Goal: Transaction & Acquisition: Purchase product/service

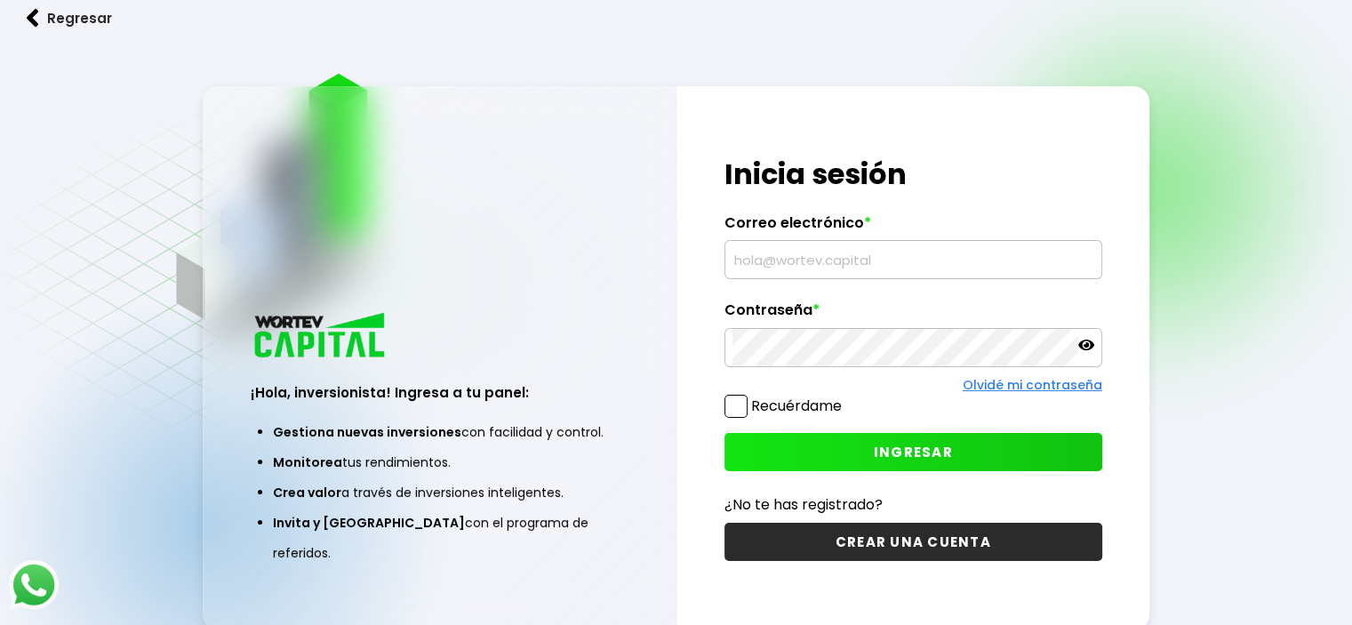
drag, startPoint x: 0, startPoint y: 0, endPoint x: 813, endPoint y: 262, distance: 854.5
click at [813, 262] on input "text" at bounding box center [913, 259] width 362 height 37
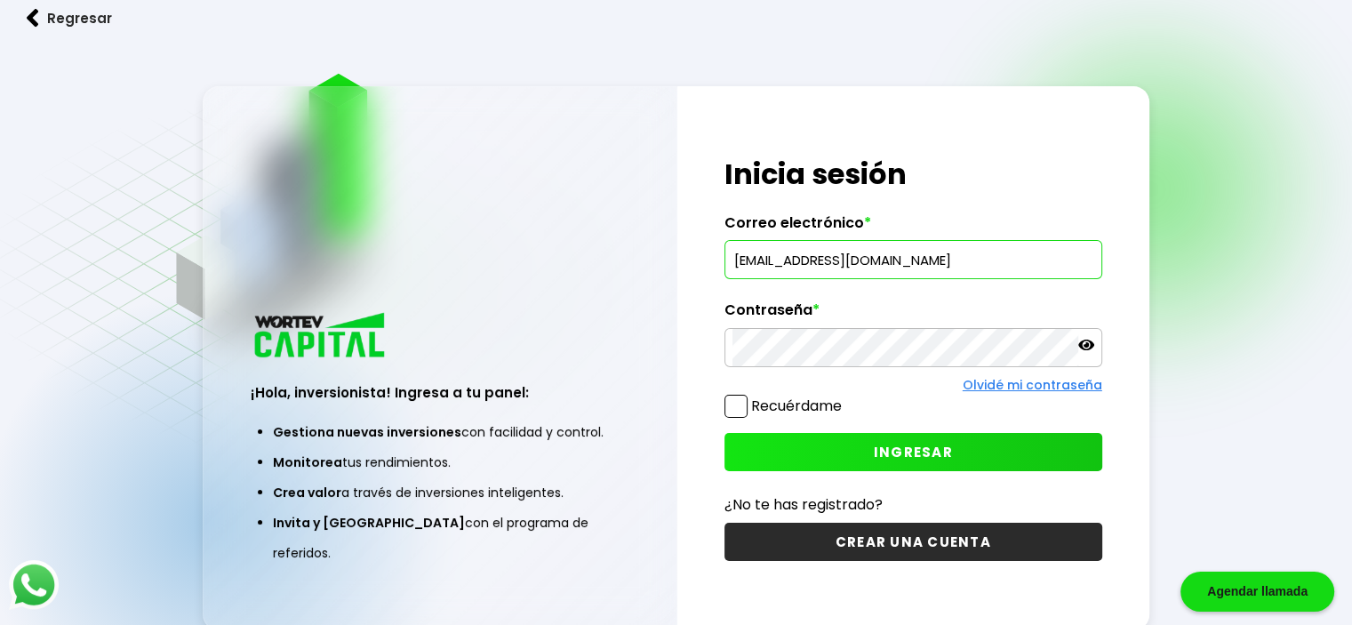
type input "JAMH2015MX@GMAIL.COM"
click at [1084, 346] on icon at bounding box center [1086, 345] width 16 height 11
click at [735, 409] on span at bounding box center [735, 406] width 23 height 23
click at [845, 397] on input "Recuérdame" at bounding box center [845, 397] width 0 height 0
click at [807, 445] on button "INGRESAR" at bounding box center [913, 452] width 378 height 38
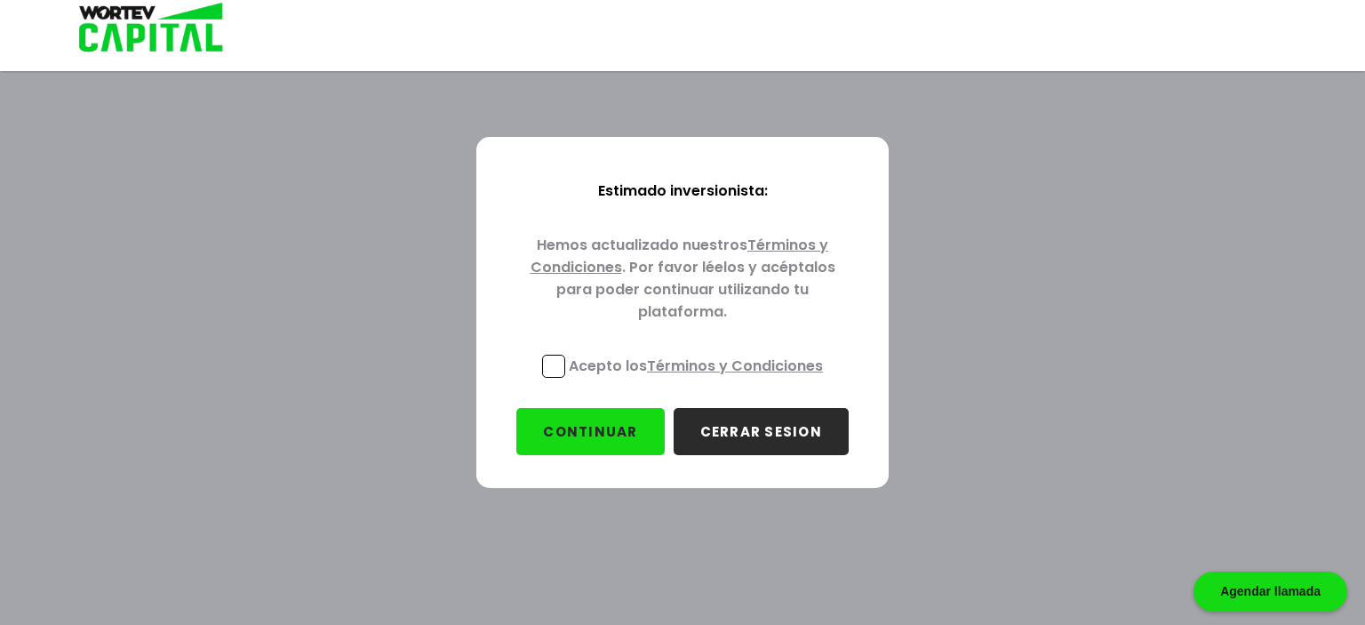
click at [712, 364] on link "Términos y Condiciones" at bounding box center [735, 366] width 176 height 20
click at [552, 362] on span at bounding box center [553, 366] width 23 height 23
click at [699, 380] on input "Acepto los Términos y Condiciones" at bounding box center [699, 380] width 0 height 0
click at [578, 431] on button "CONTINUAR" at bounding box center [590, 431] width 148 height 47
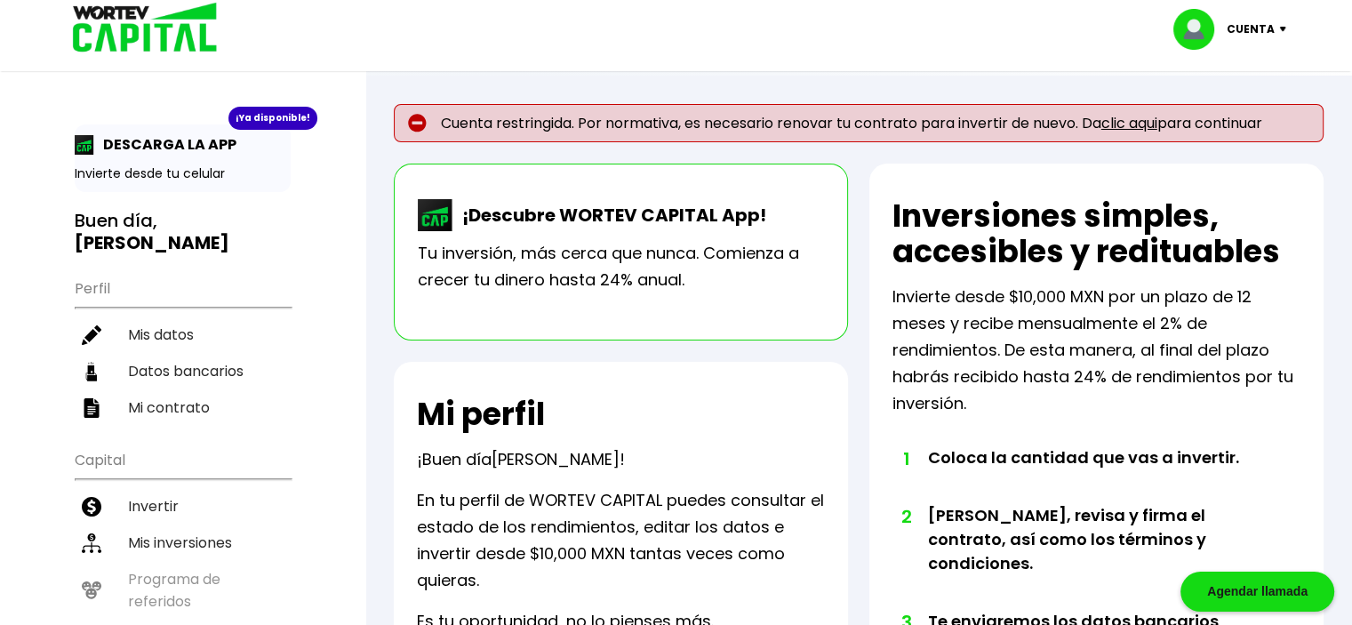
click at [1148, 123] on link "clic aqui" at bounding box center [1129, 123] width 56 height 20
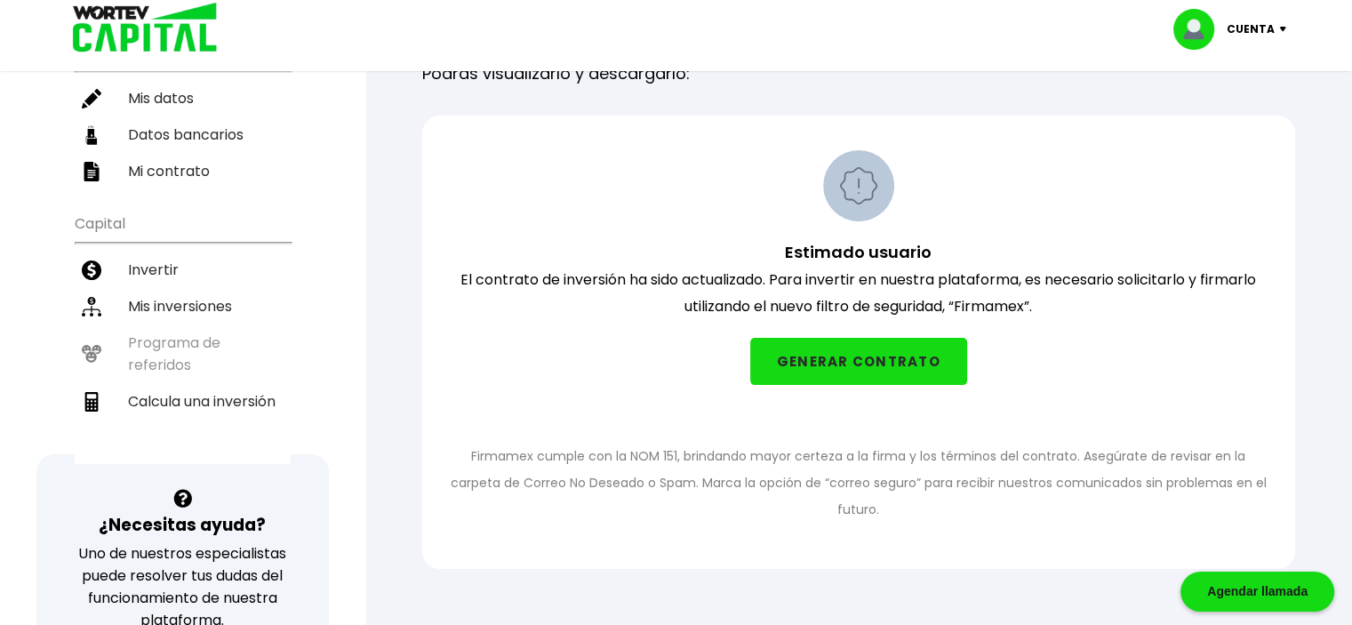
scroll to position [356, 0]
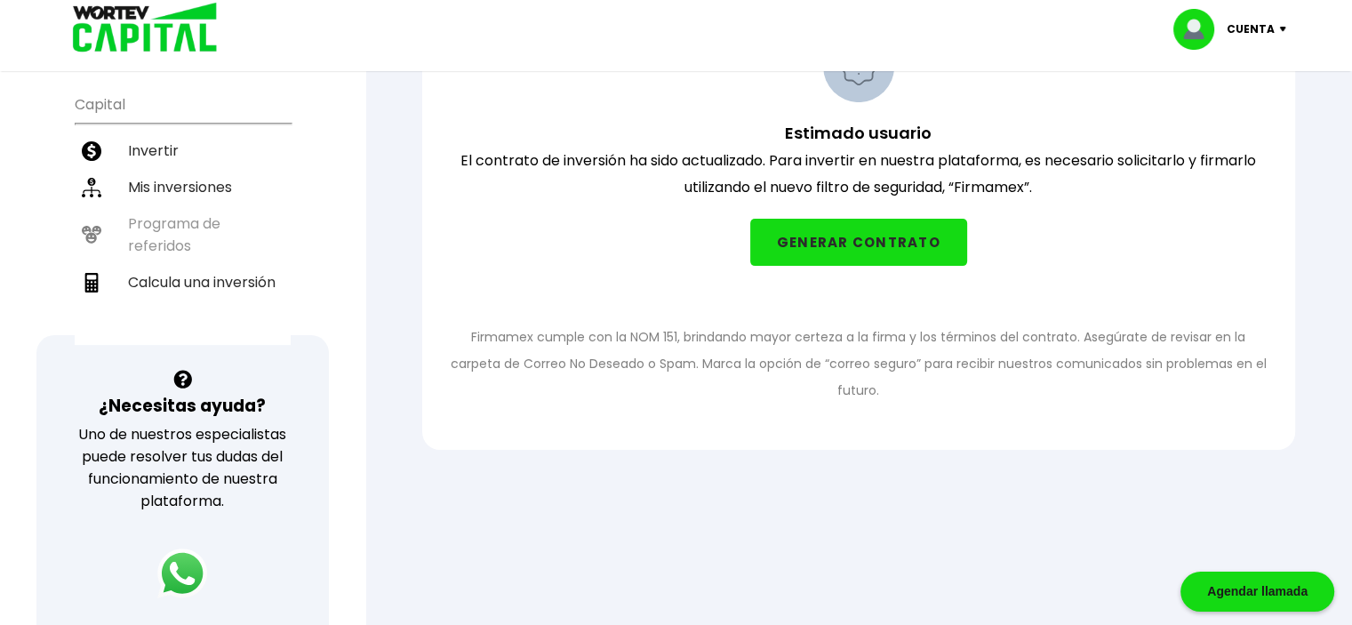
click at [834, 247] on button "GENERAR CONTRATO" at bounding box center [858, 242] width 217 height 47
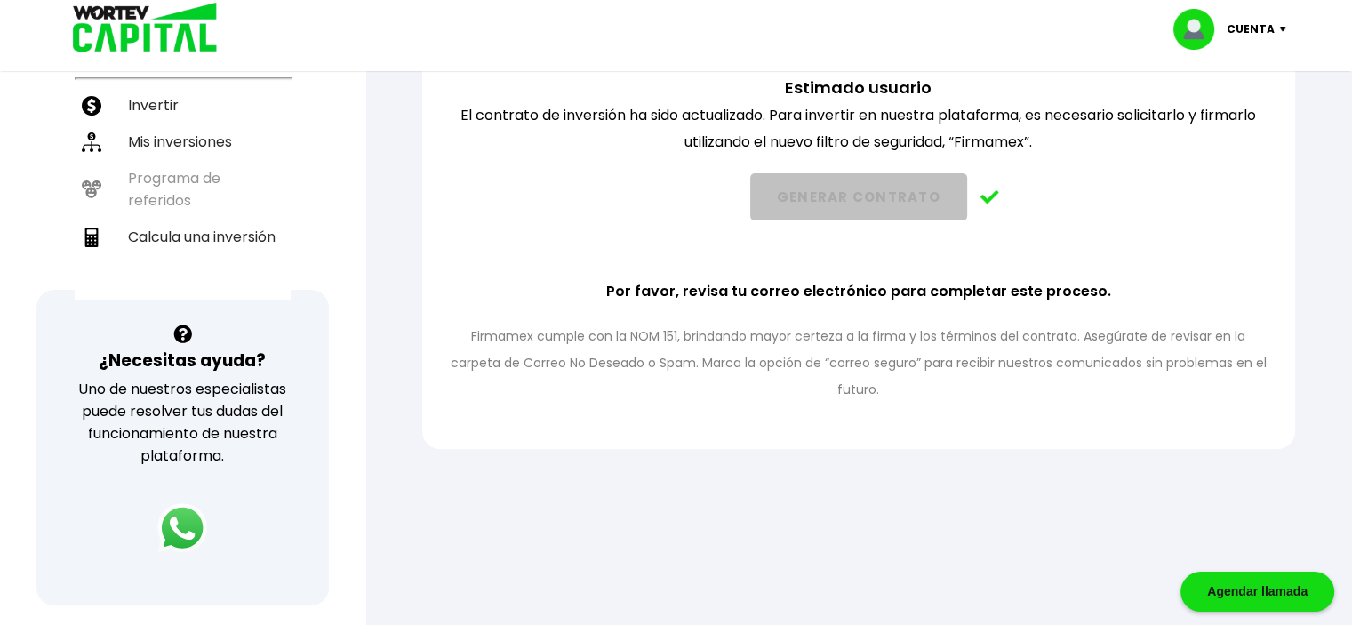
scroll to position [282, 0]
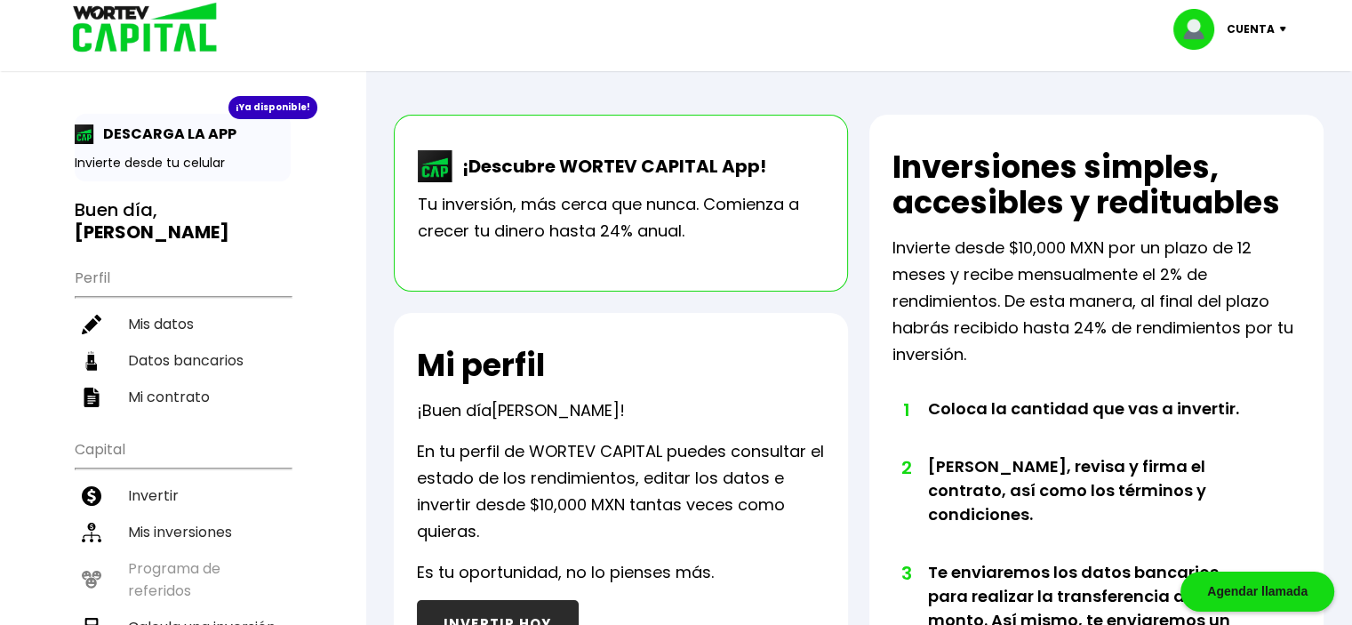
scroll to position [248, 0]
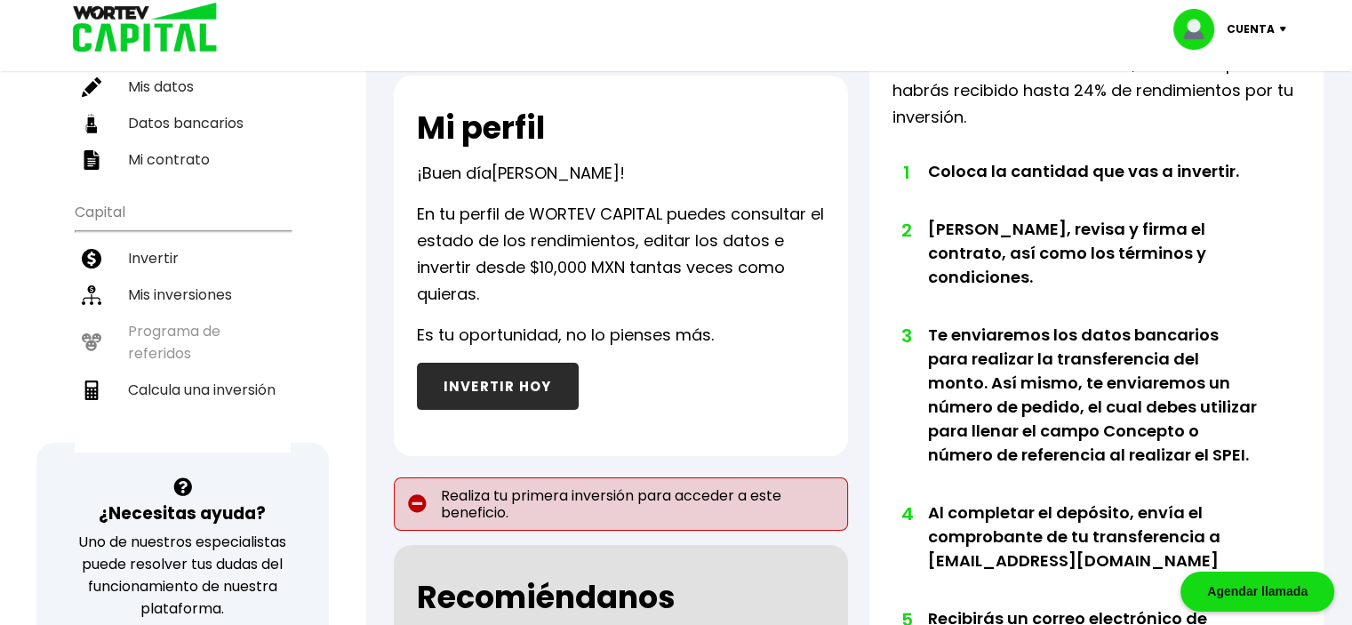
click at [498, 396] on button "INVERTIR HOY" at bounding box center [498, 386] width 162 height 47
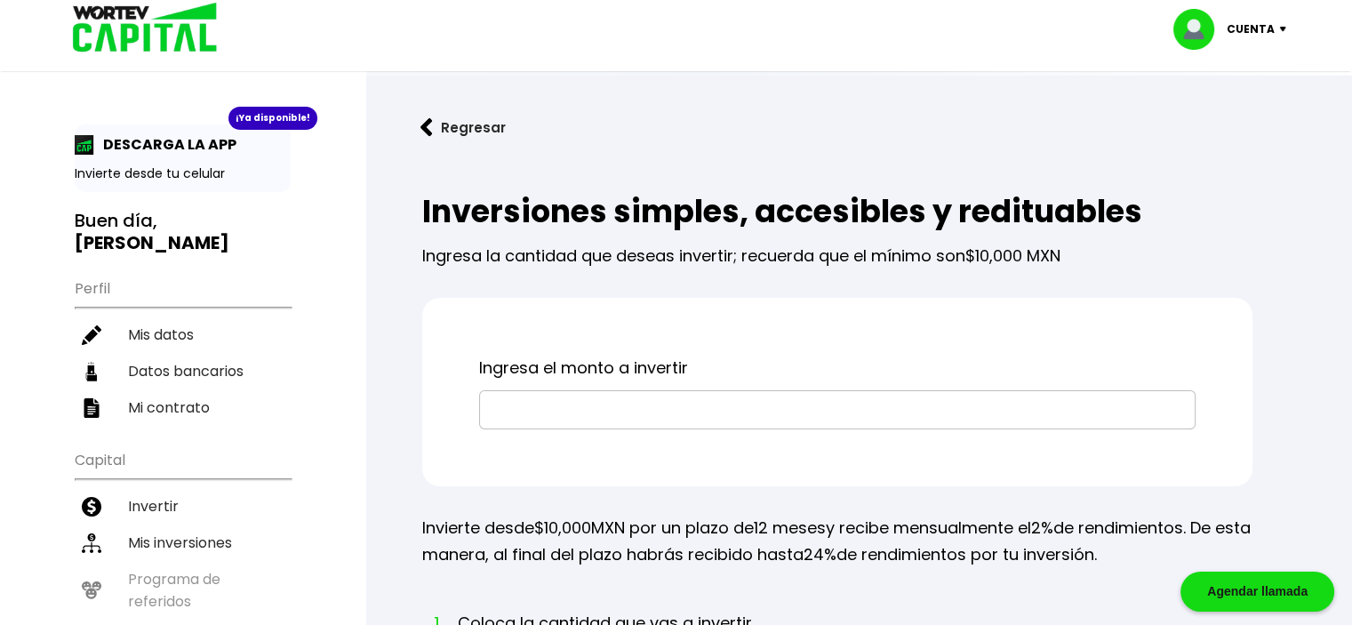
click at [547, 412] on input "text" at bounding box center [837, 409] width 700 height 37
click at [165, 316] on li "Mis datos" at bounding box center [183, 334] width 216 height 36
select select "Hombre"
select select "Posgrado"
select select "DF"
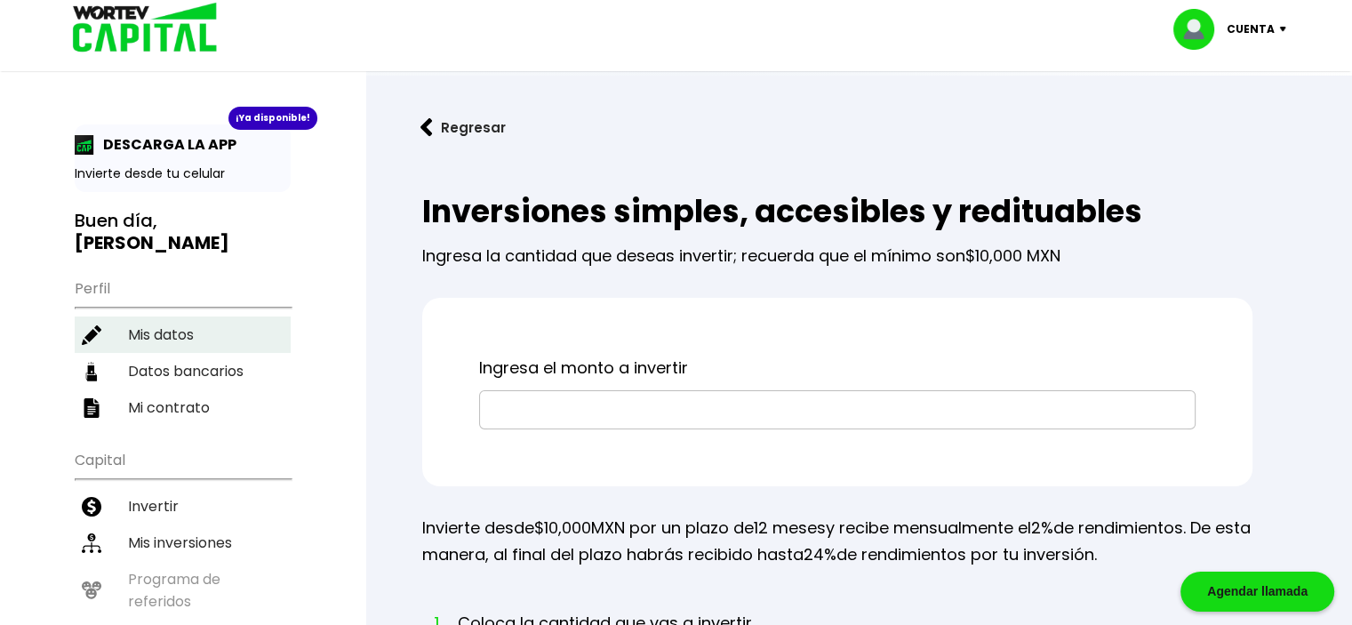
select select "BBVA Bancomer"
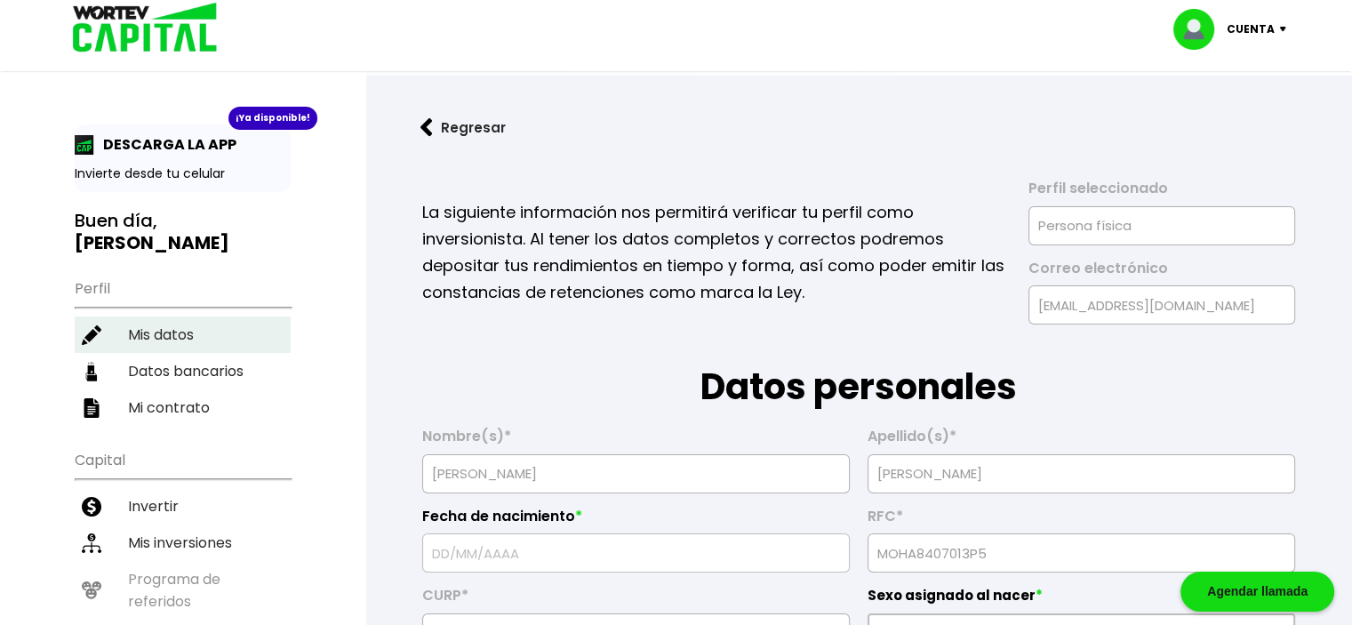
type input "[DATE]"
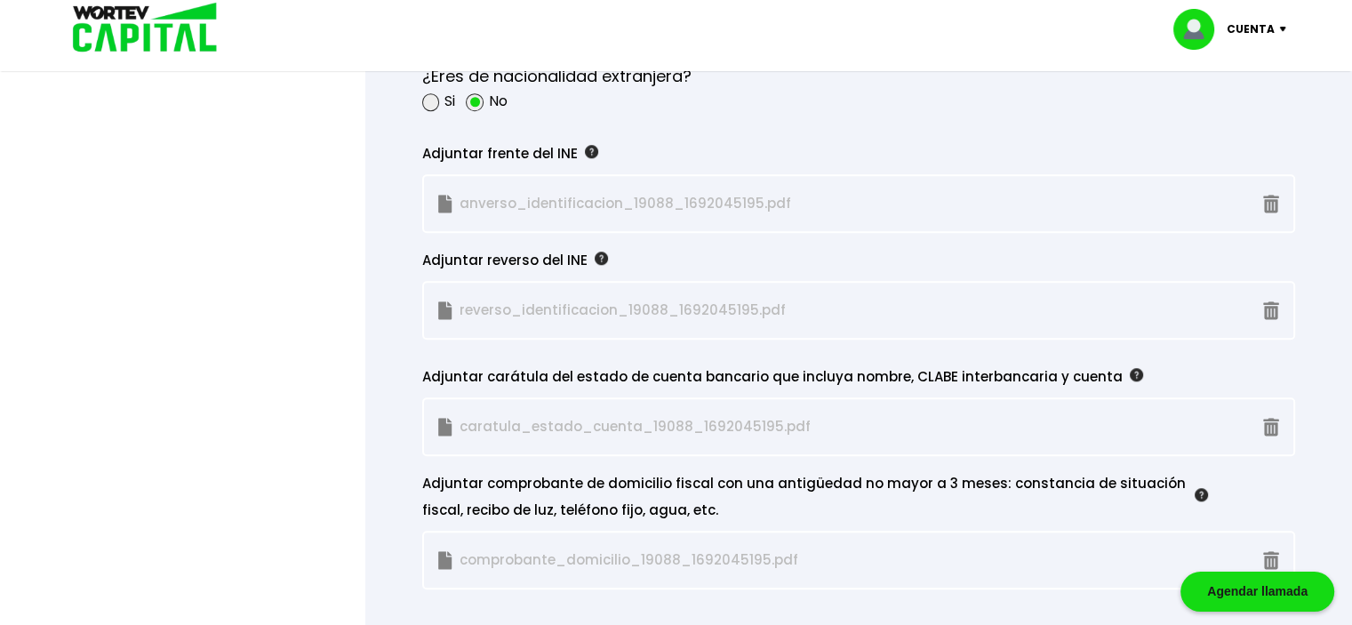
scroll to position [1778, 0]
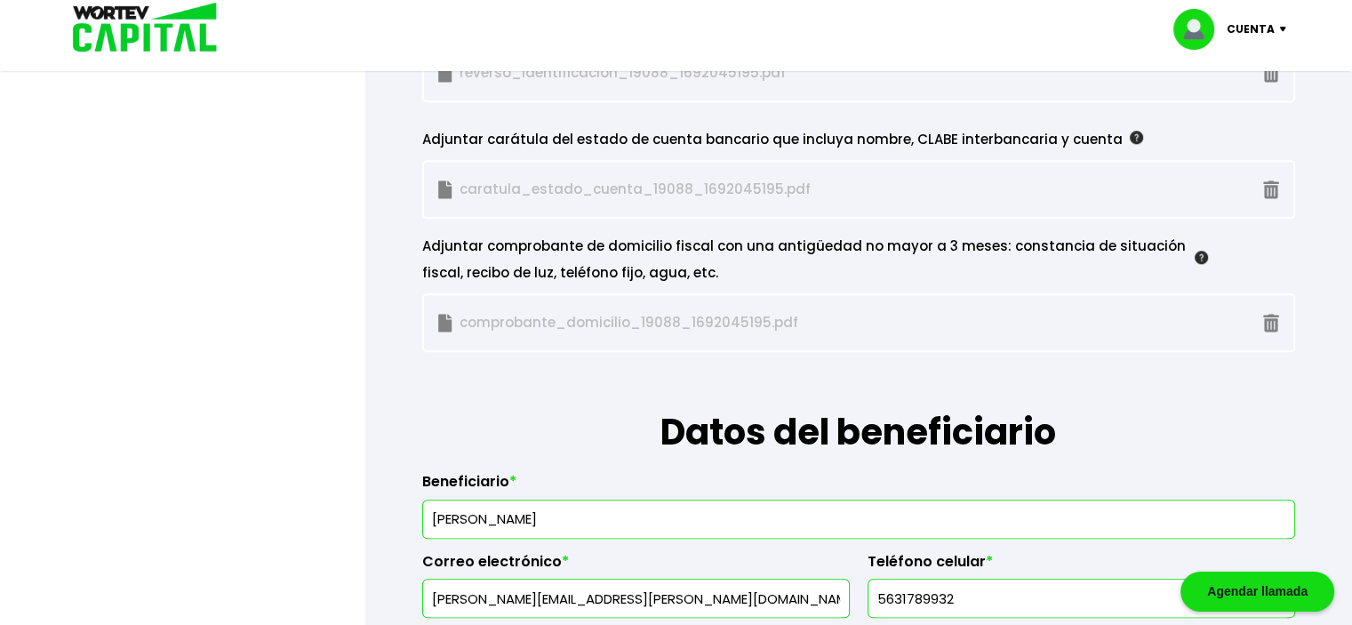
click at [441, 180] on img at bounding box center [445, 189] width 14 height 19
click at [470, 389] on h1 "Datos del beneficiario" at bounding box center [858, 405] width 873 height 107
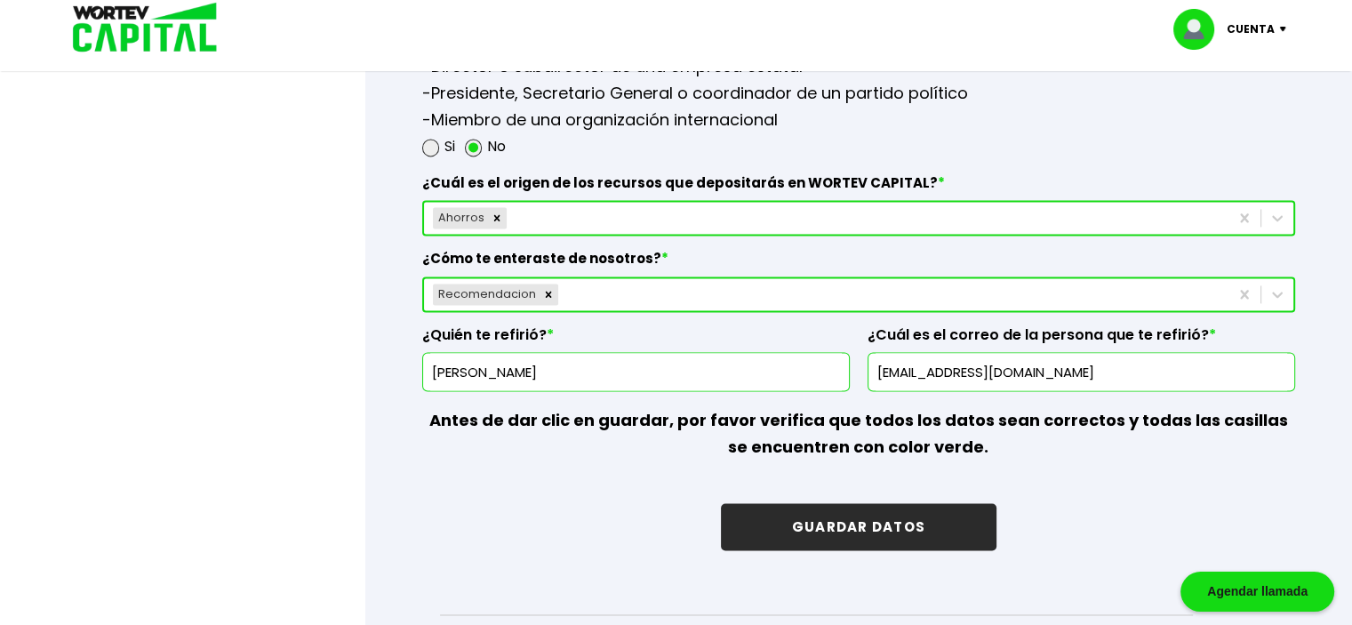
scroll to position [2607, 0]
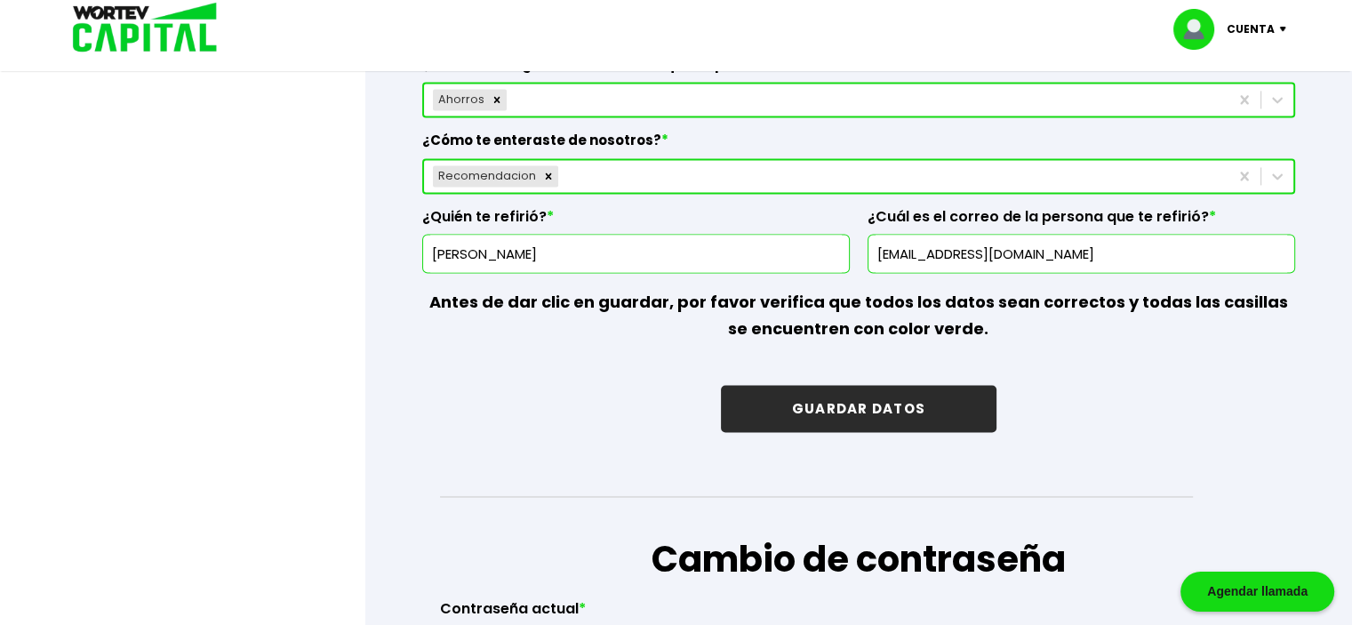
drag, startPoint x: 603, startPoint y: 246, endPoint x: 288, endPoint y: 252, distance: 314.7
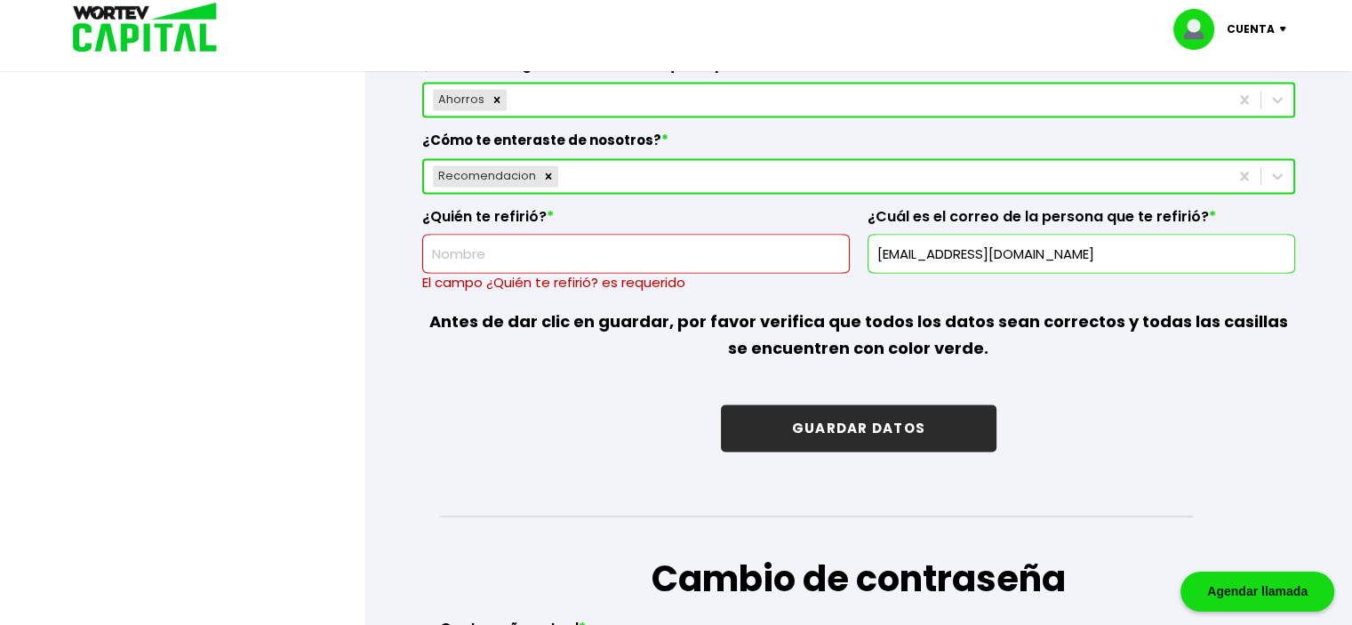
drag, startPoint x: 1114, startPoint y: 245, endPoint x: 556, endPoint y: 243, distance: 557.3
click at [556, 243] on div "¿Cuál es el origen de los recursos que depositarás en WORTEV CAPITAL? * Ahorros…" at bounding box center [858, 168] width 873 height 252
click at [1273, 173] on icon at bounding box center [1277, 176] width 11 height 6
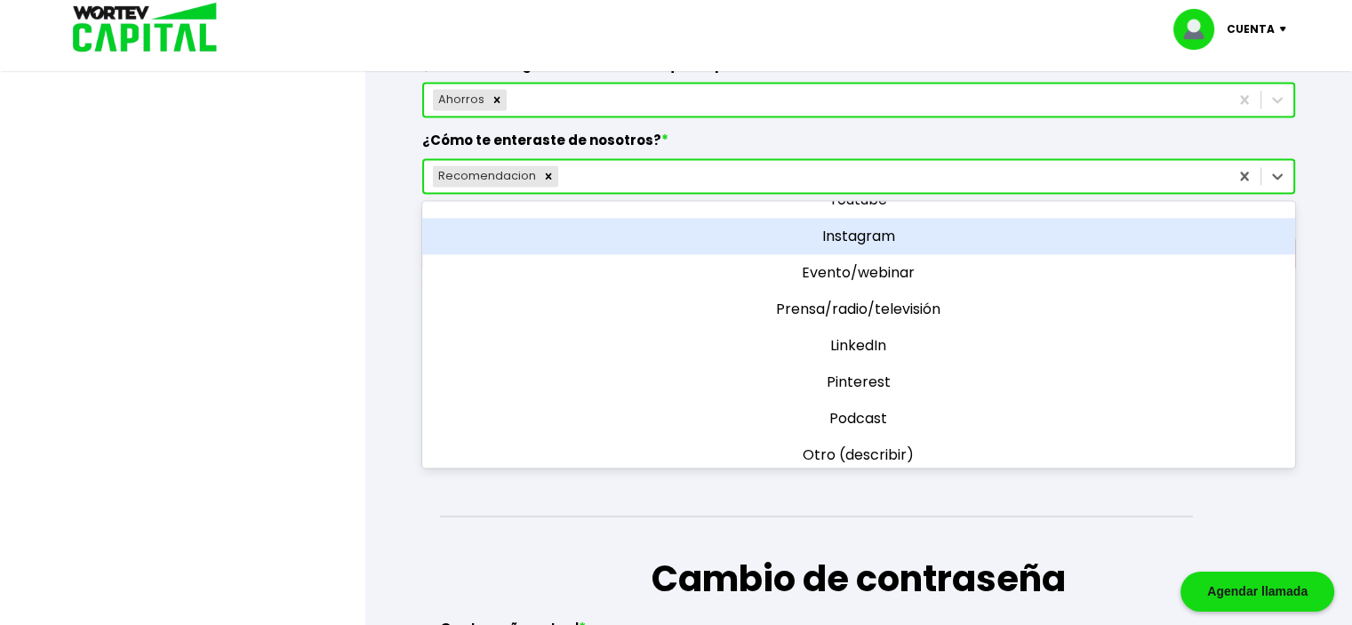
scroll to position [0, 0]
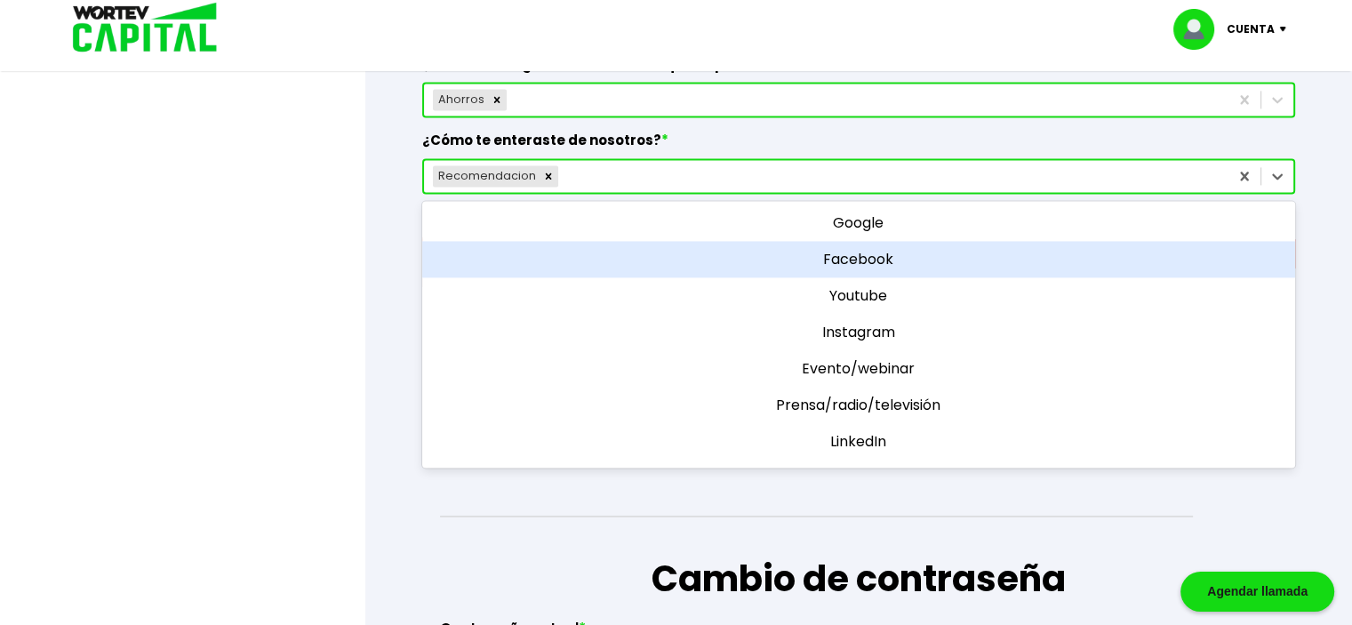
click at [863, 244] on div "Facebook" at bounding box center [858, 259] width 873 height 36
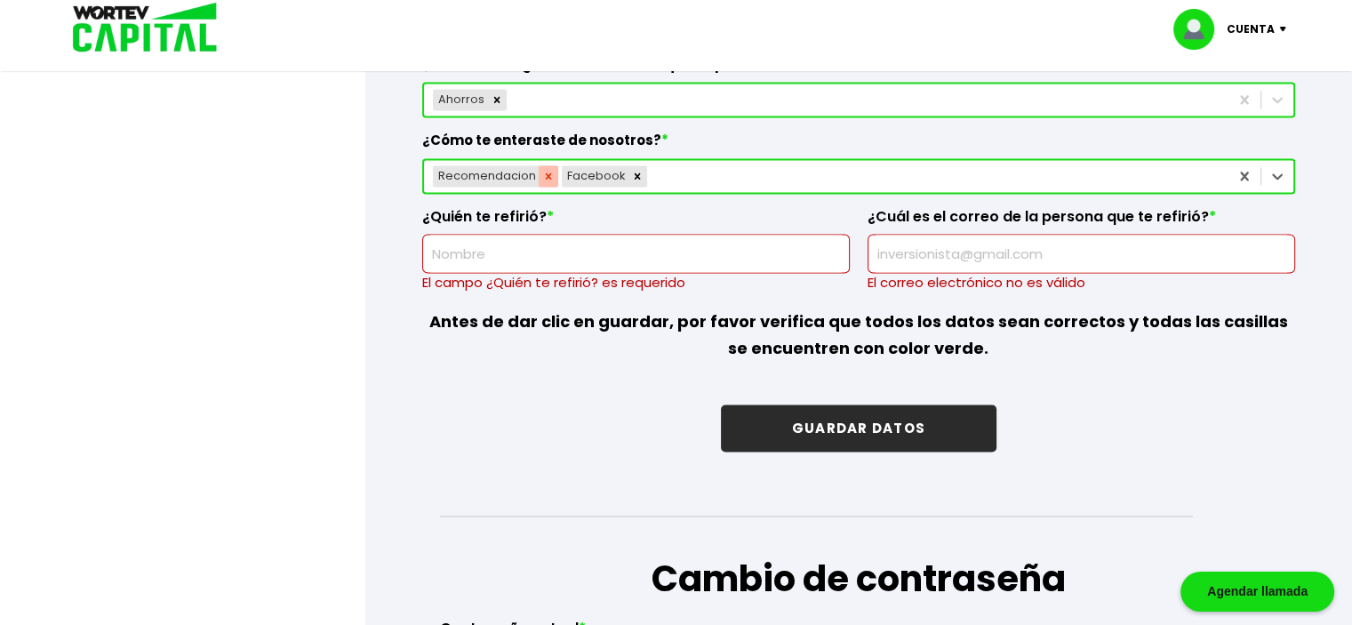
click at [544, 171] on icon "Remove Recomendacion" at bounding box center [548, 176] width 12 height 12
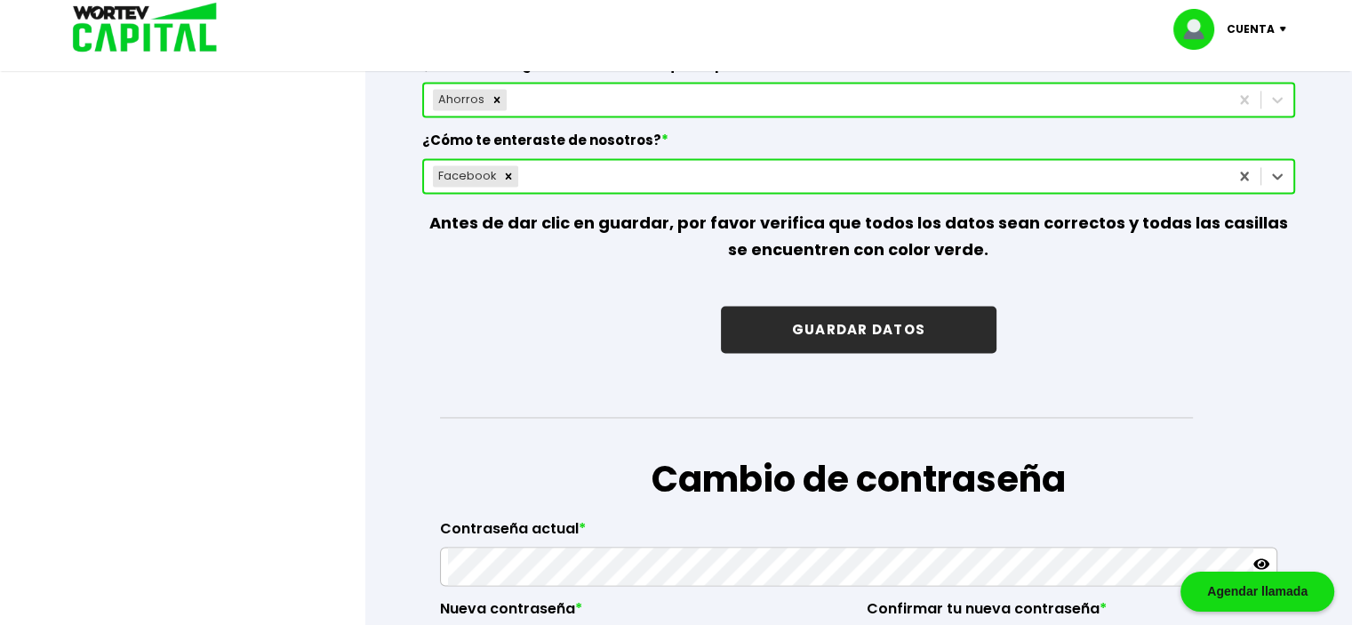
scroll to position [2844, 0]
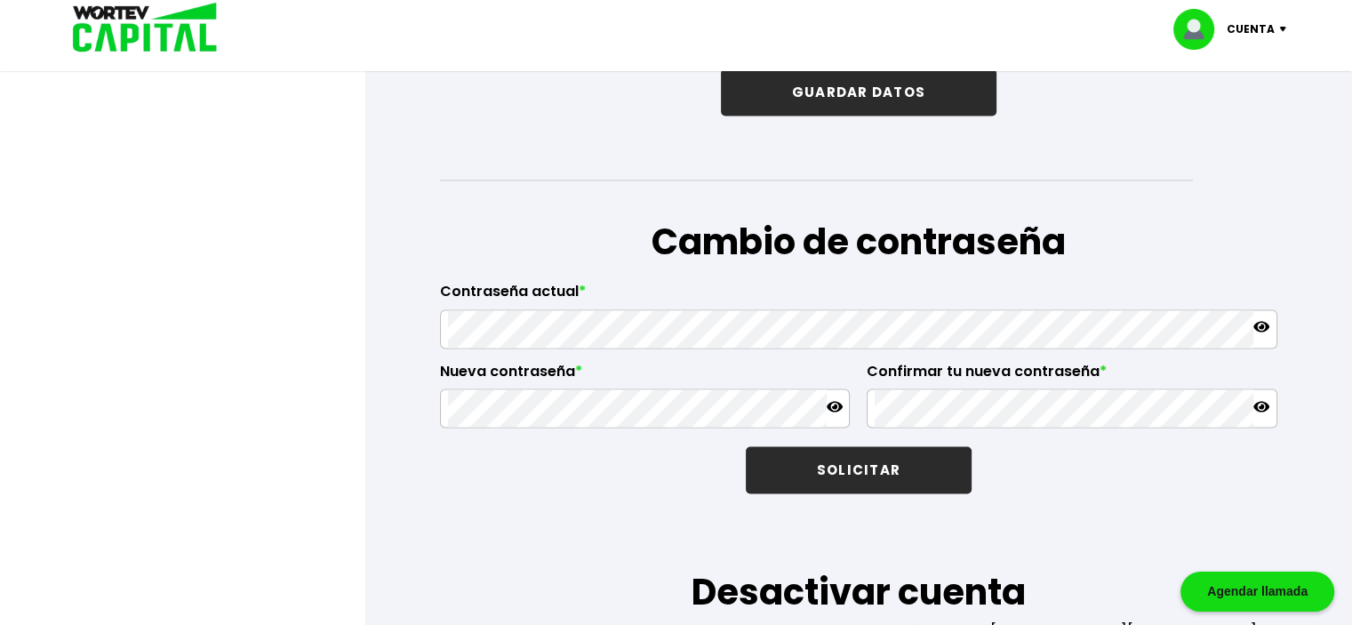
click at [857, 88] on button "GUARDAR DATOS" at bounding box center [859, 91] width 276 height 47
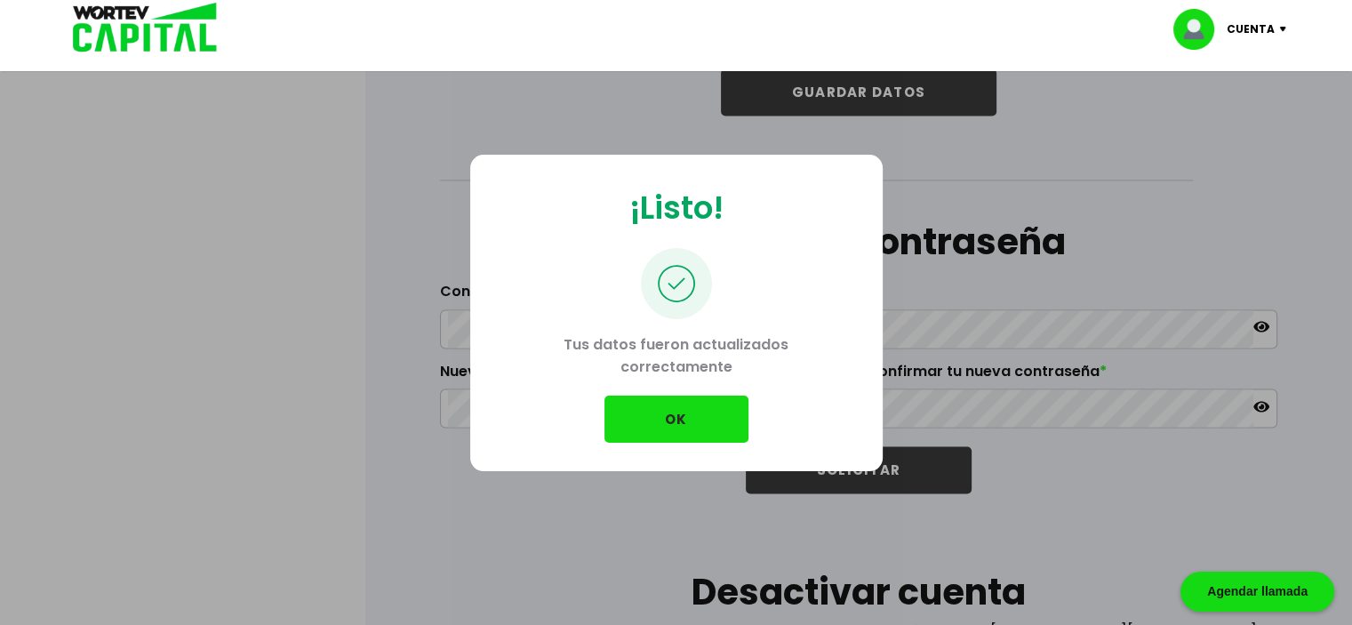
click at [672, 433] on button "OK" at bounding box center [676, 419] width 144 height 47
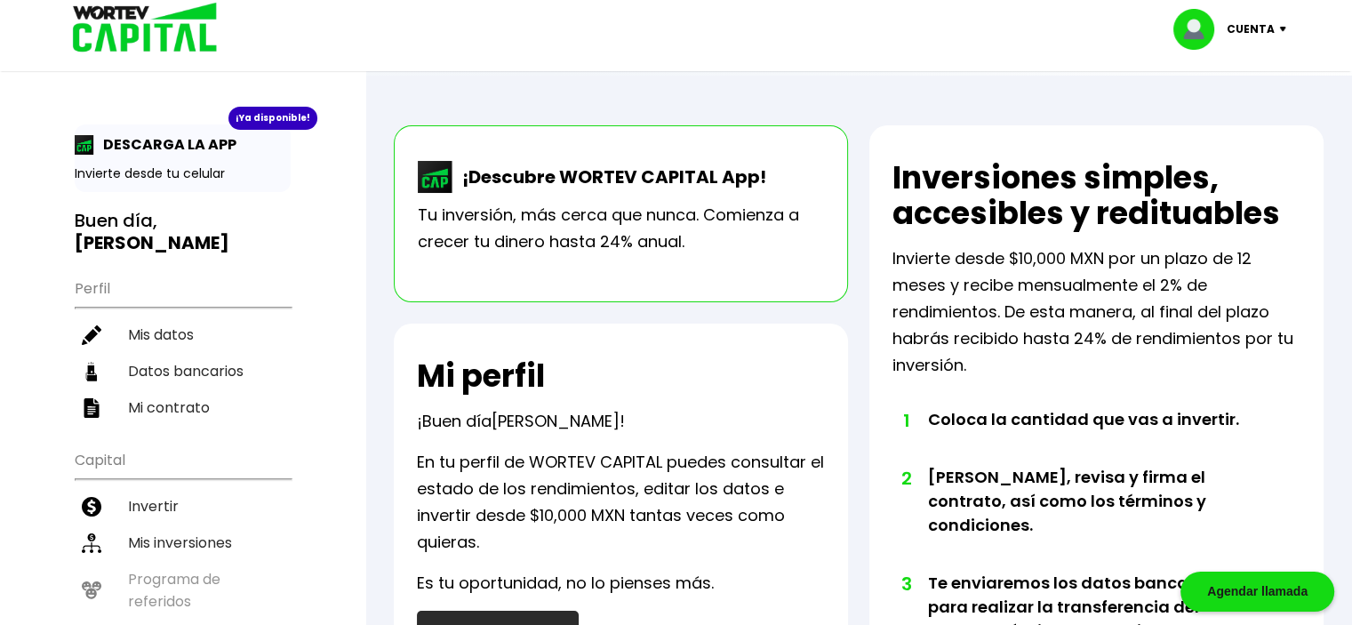
scroll to position [356, 0]
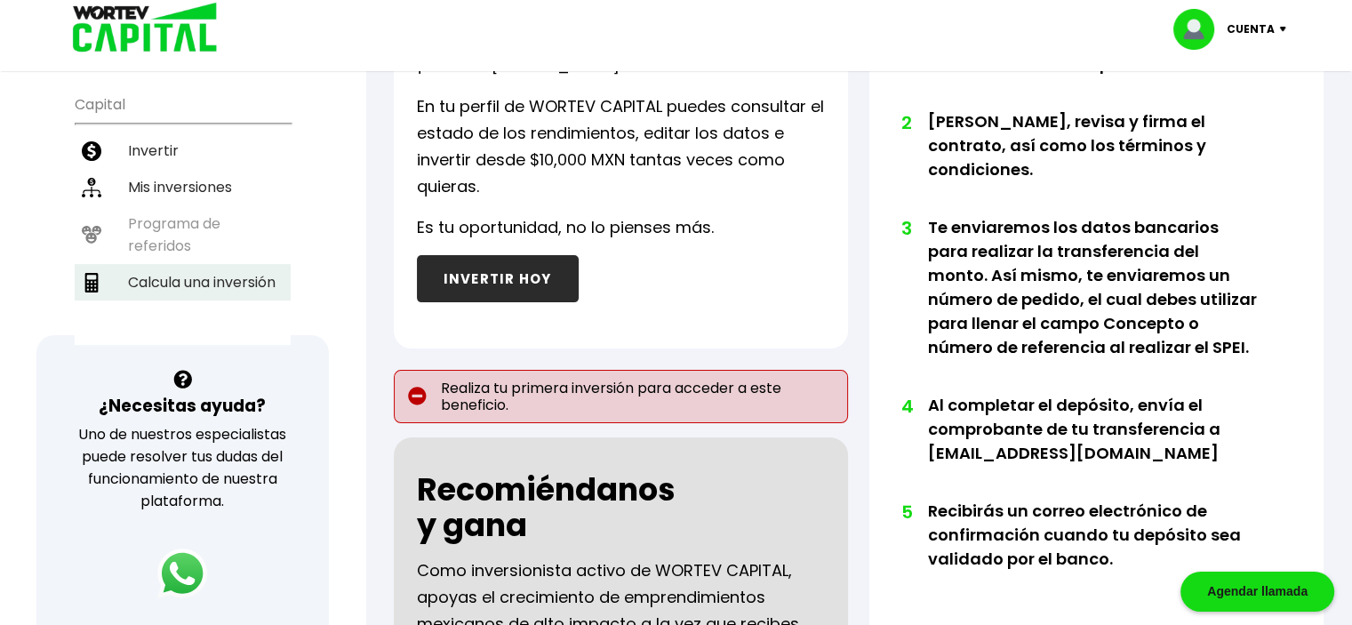
click at [244, 264] on li "Calcula una inversión" at bounding box center [183, 282] width 216 height 36
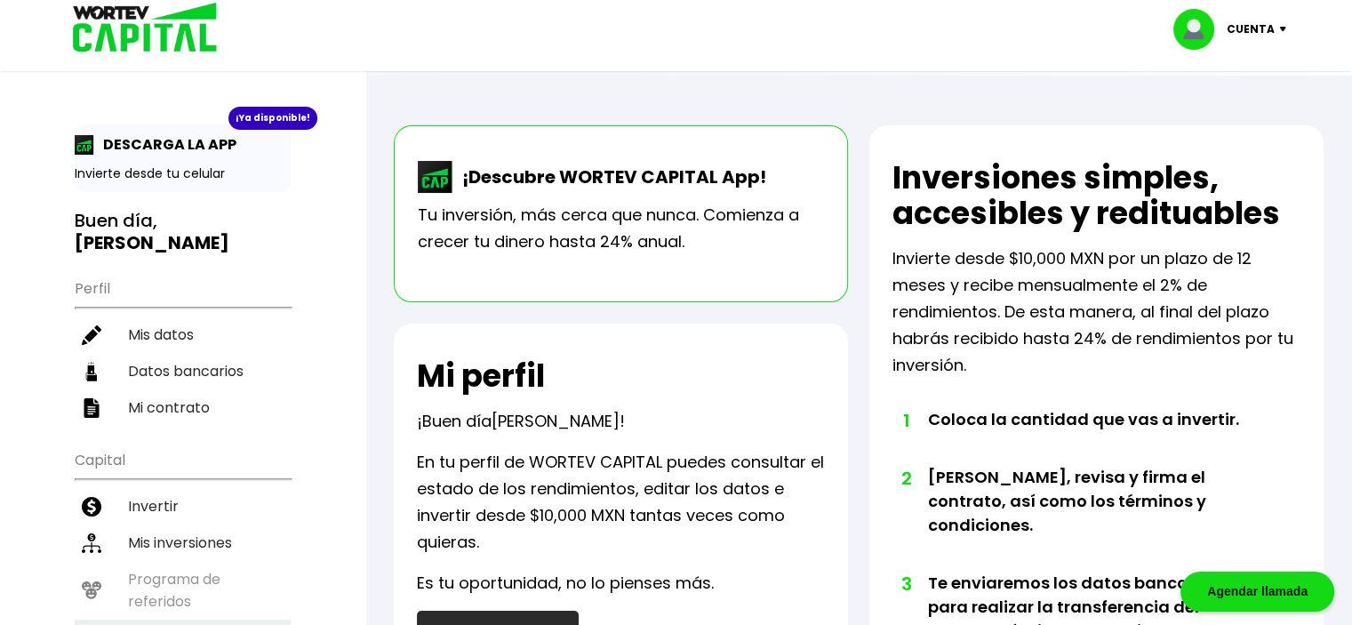
select select "1"
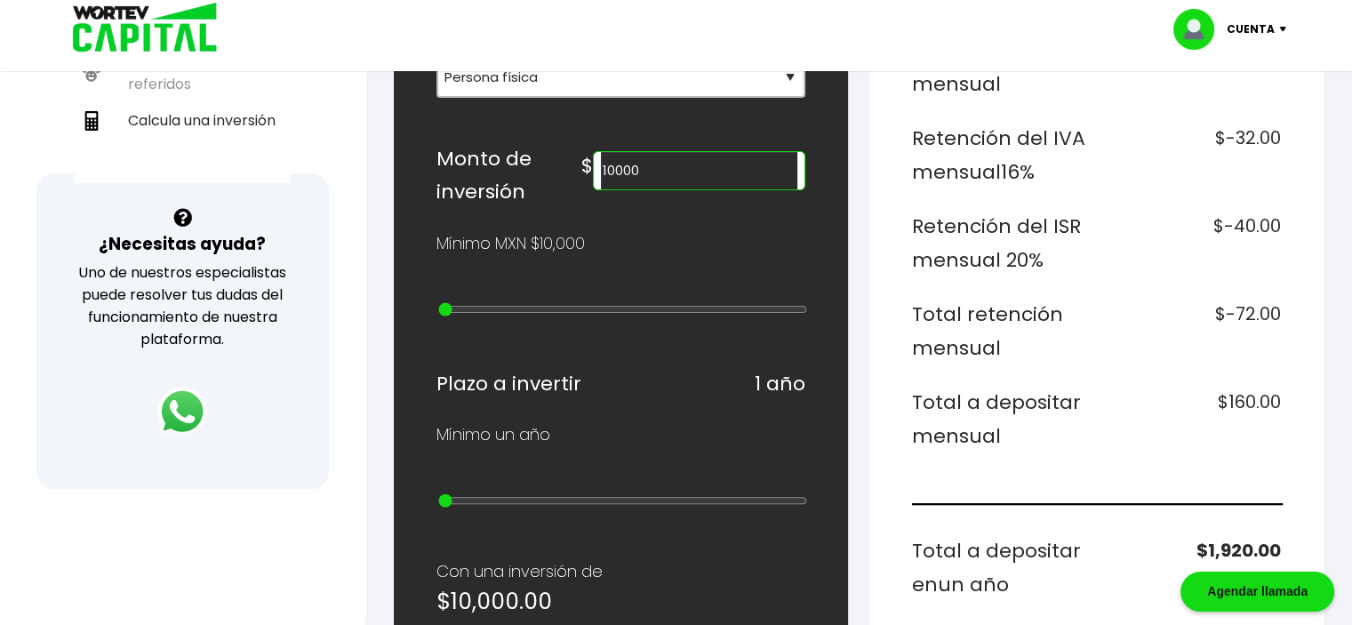
scroll to position [162, 0]
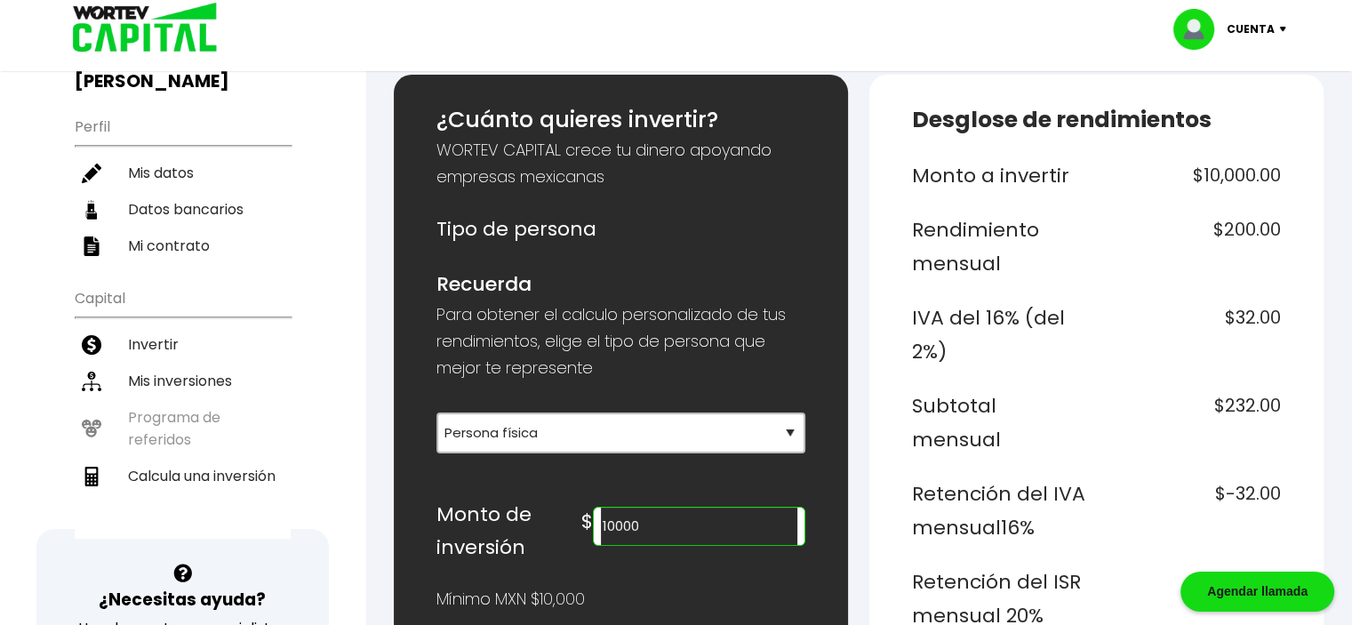
drag, startPoint x: 693, startPoint y: 516, endPoint x: 481, endPoint y: 515, distance: 212.4
click at [481, 515] on div "Monto de inversión $ 10000" at bounding box center [620, 531] width 369 height 67
click at [1170, 254] on h6 "$5,000.00" at bounding box center [1192, 246] width 178 height 67
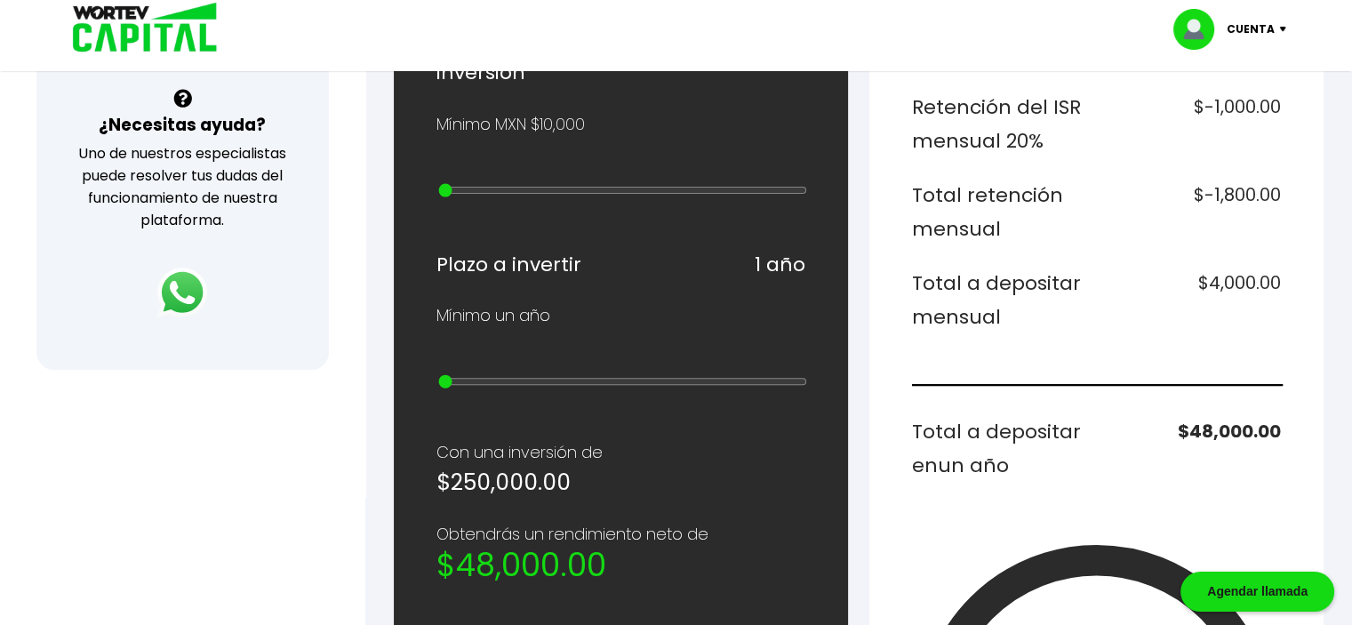
scroll to position [517, 0]
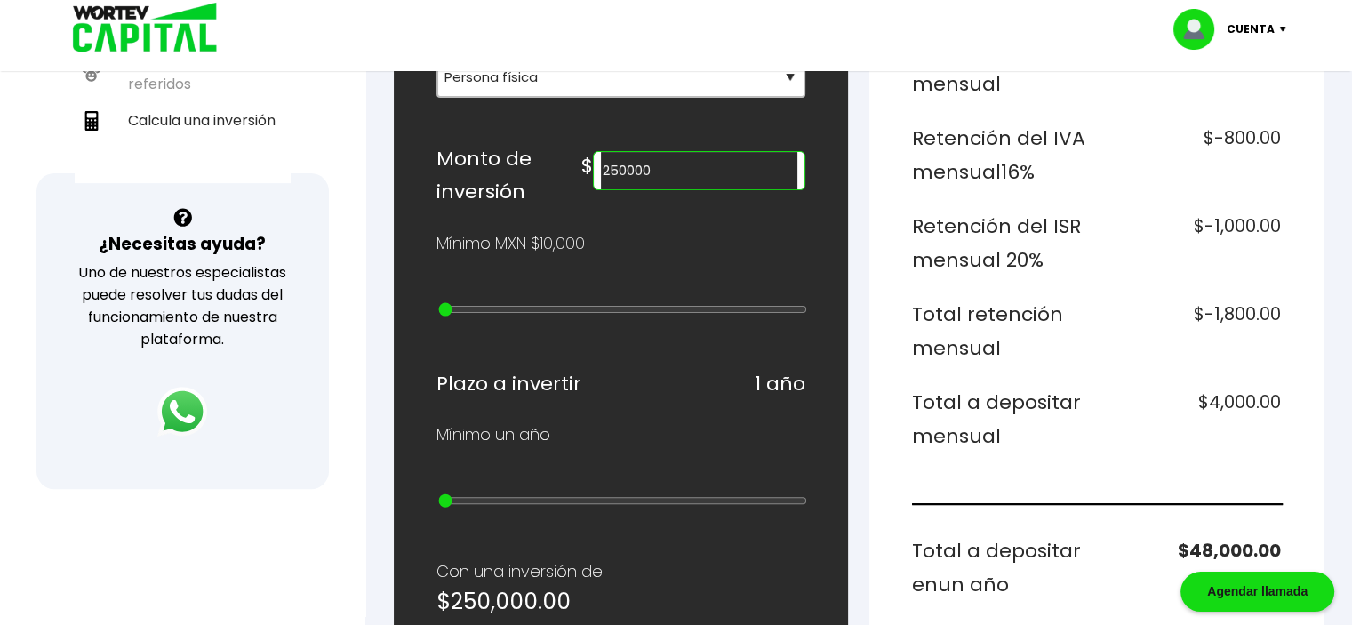
drag, startPoint x: 697, startPoint y: 170, endPoint x: 571, endPoint y: 166, distance: 125.4
click at [571, 166] on div "Monto de inversión $ 250000" at bounding box center [620, 175] width 369 height 67
type input "800000"
click at [1038, 386] on h6 "Total a depositar mensual" at bounding box center [1001, 419] width 178 height 67
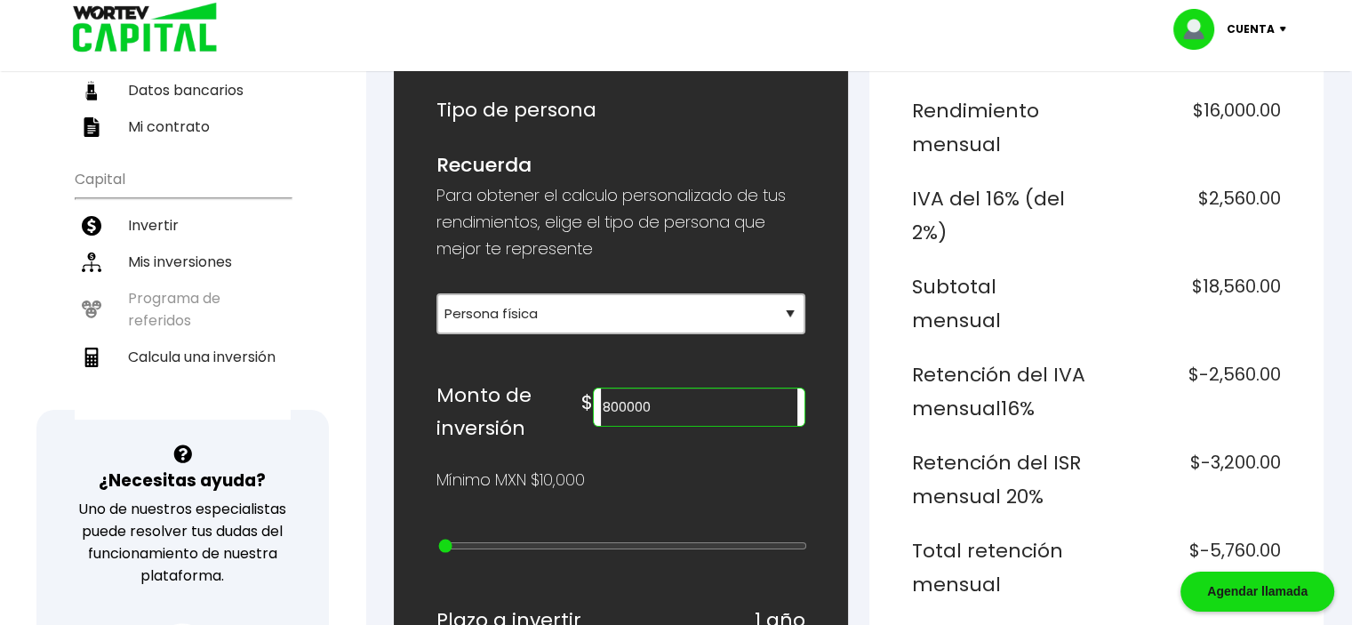
scroll to position [162, 0]
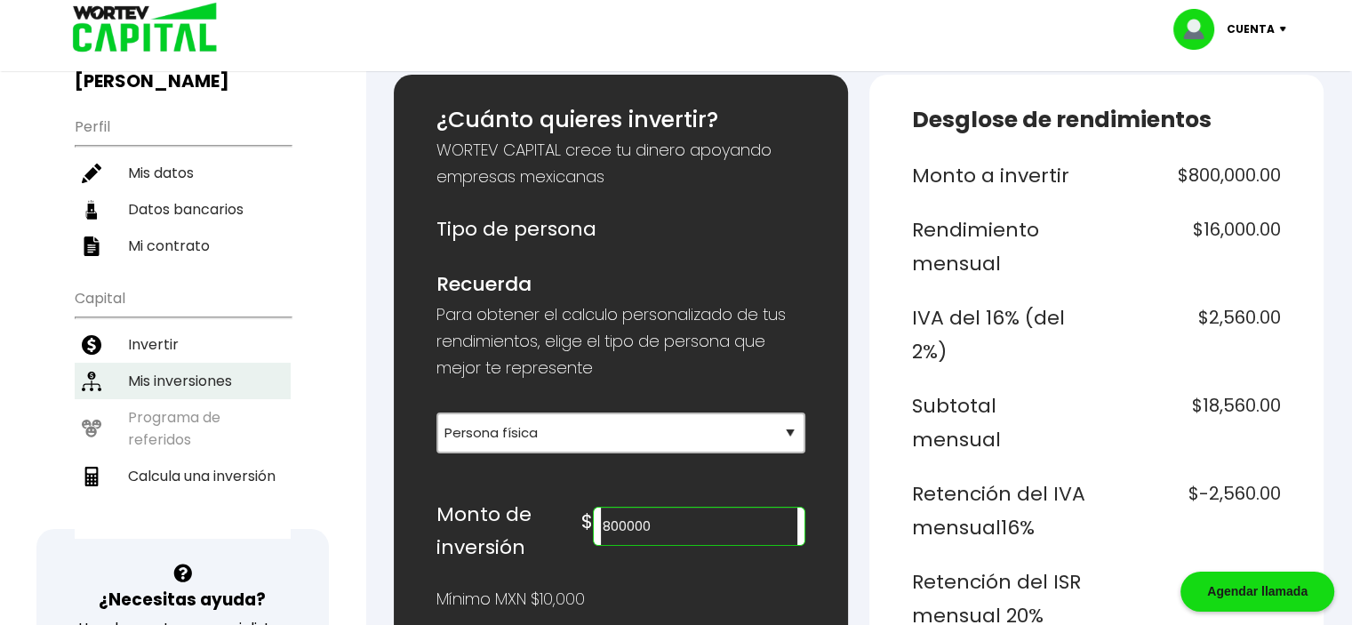
click at [136, 363] on li "Mis inversiones" at bounding box center [183, 381] width 216 height 36
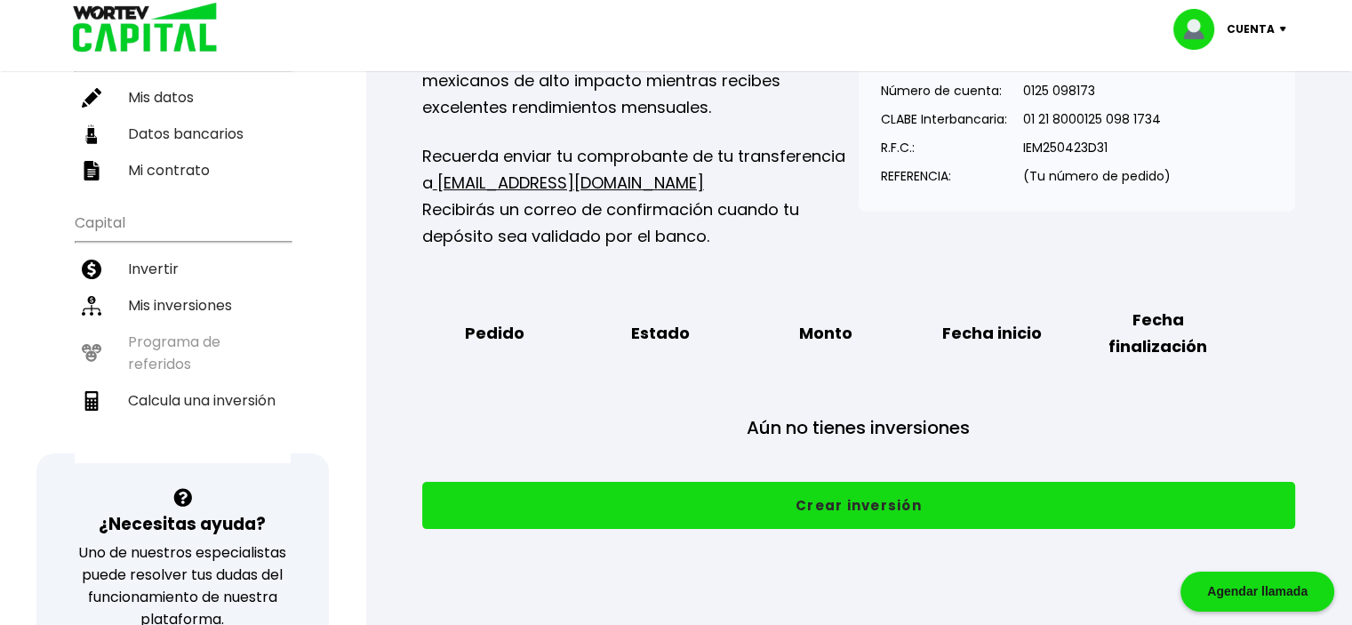
scroll to position [118, 0]
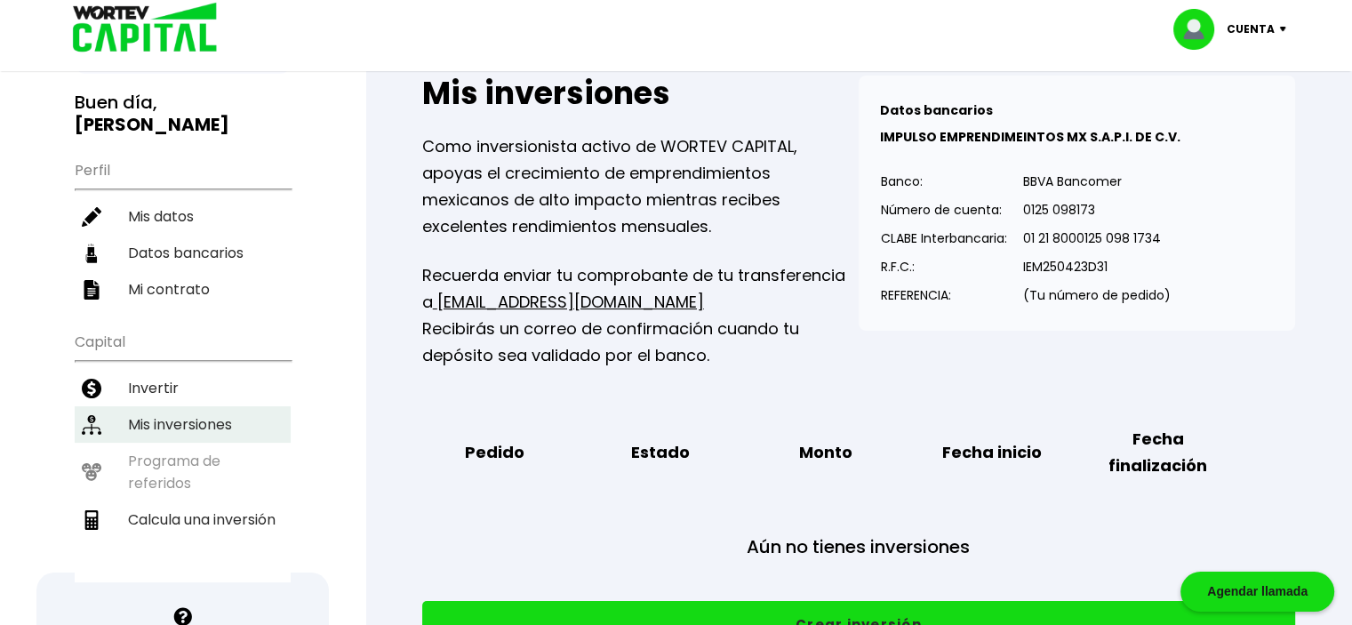
click at [186, 406] on li "Mis inversiones" at bounding box center [183, 424] width 216 height 36
click at [187, 406] on li "Mis inversiones" at bounding box center [183, 424] width 216 height 36
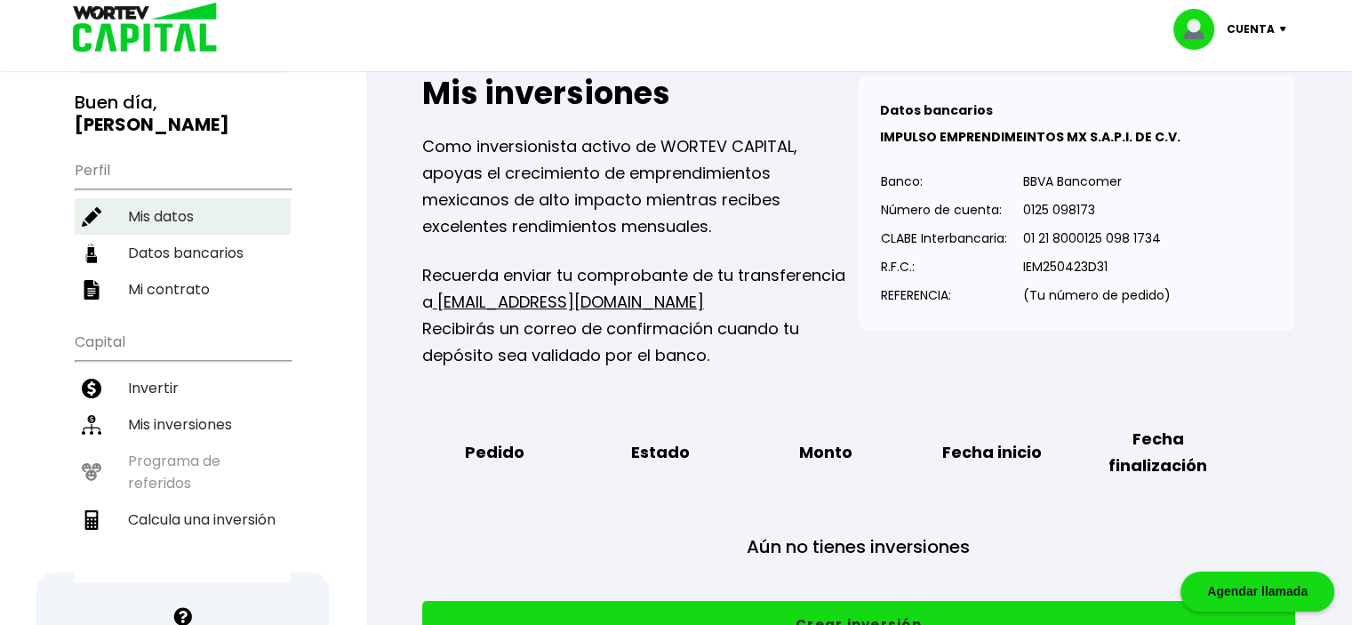
scroll to position [0, 0]
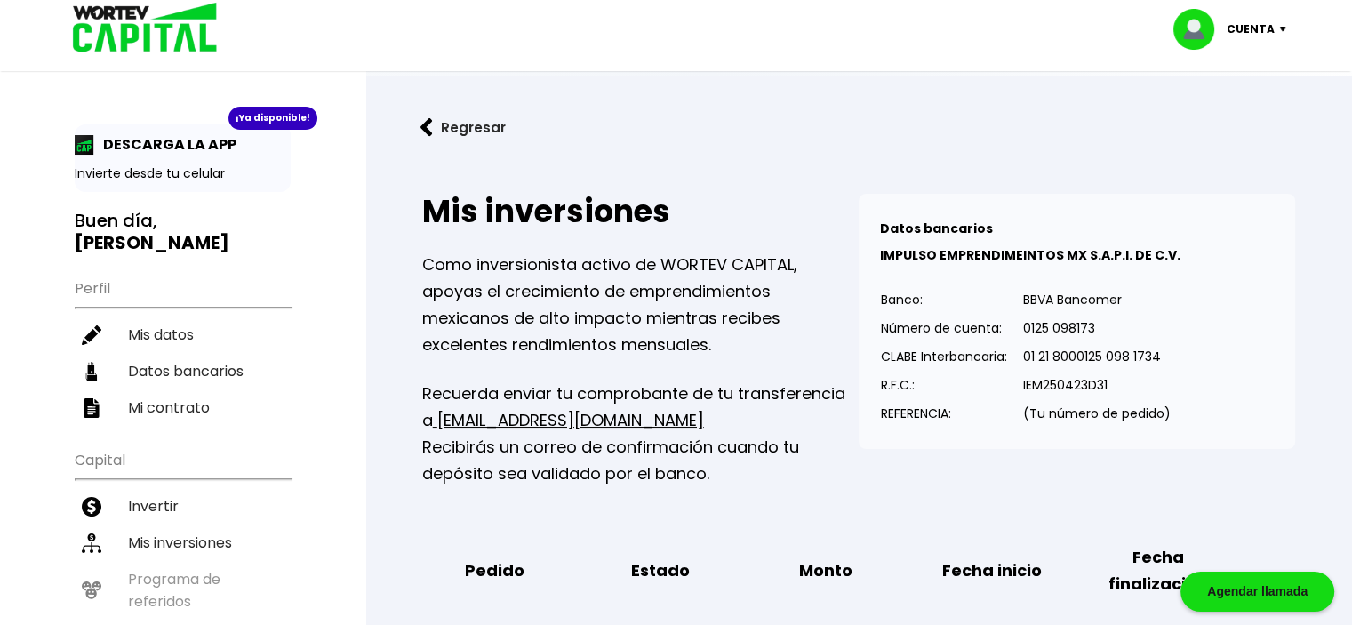
click at [437, 121] on button "Regresar" at bounding box center [463, 127] width 139 height 47
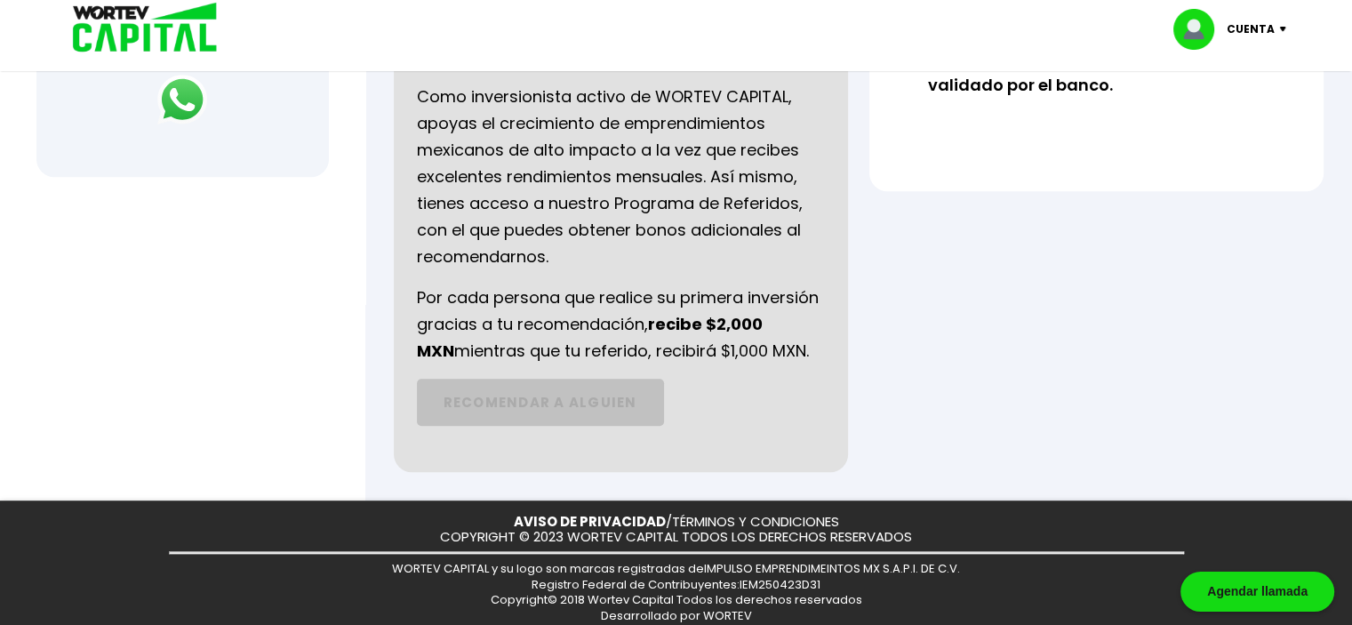
scroll to position [474, 0]
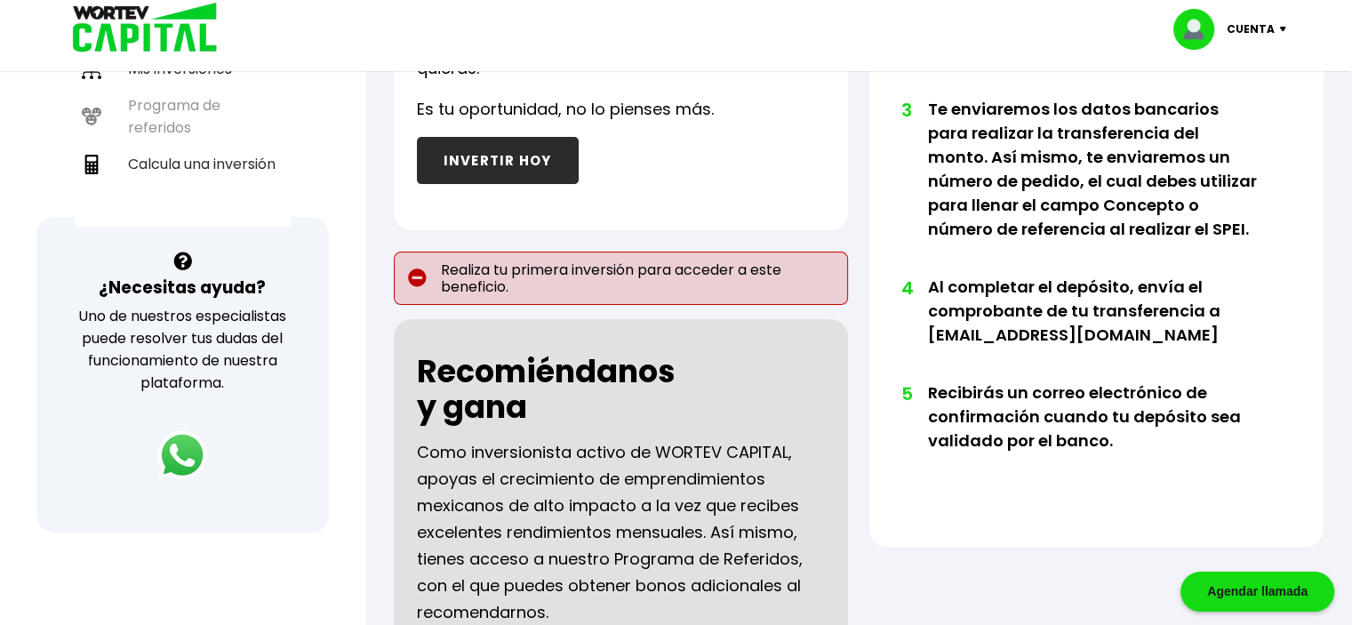
click at [456, 265] on p "Realiza tu primera inversión para acceder a este beneficio." at bounding box center [621, 278] width 454 height 53
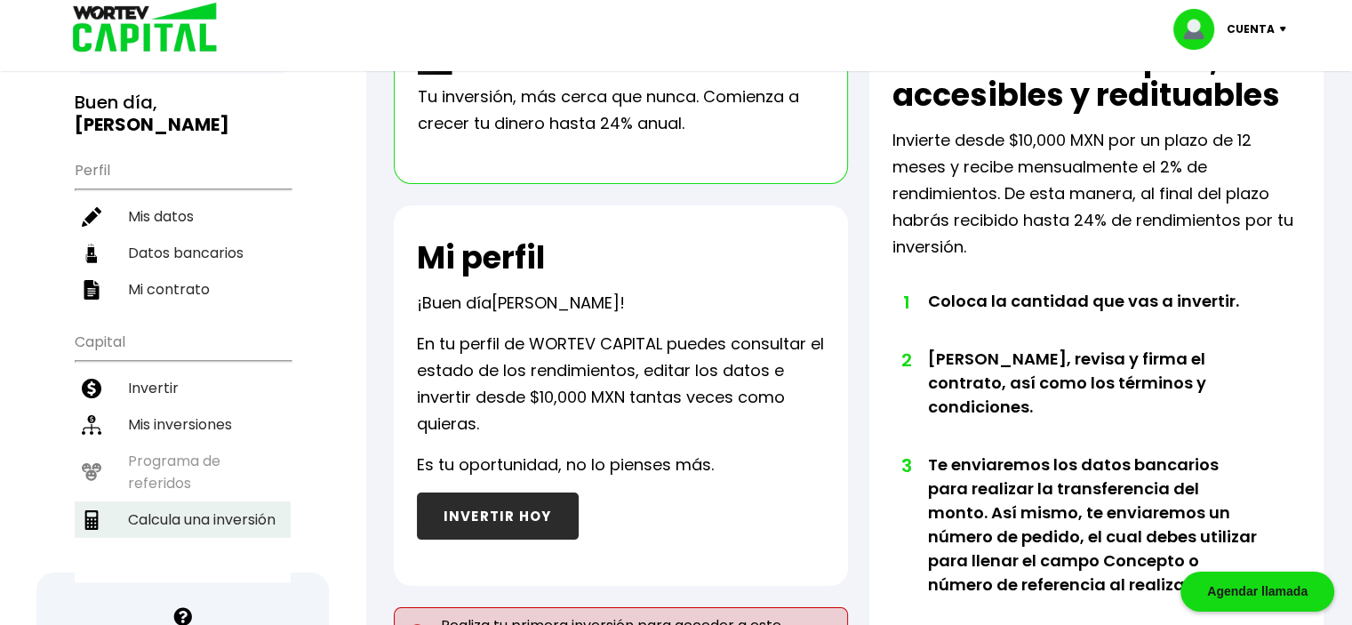
click at [253, 501] on li "Calcula una inversión" at bounding box center [183, 519] width 216 height 36
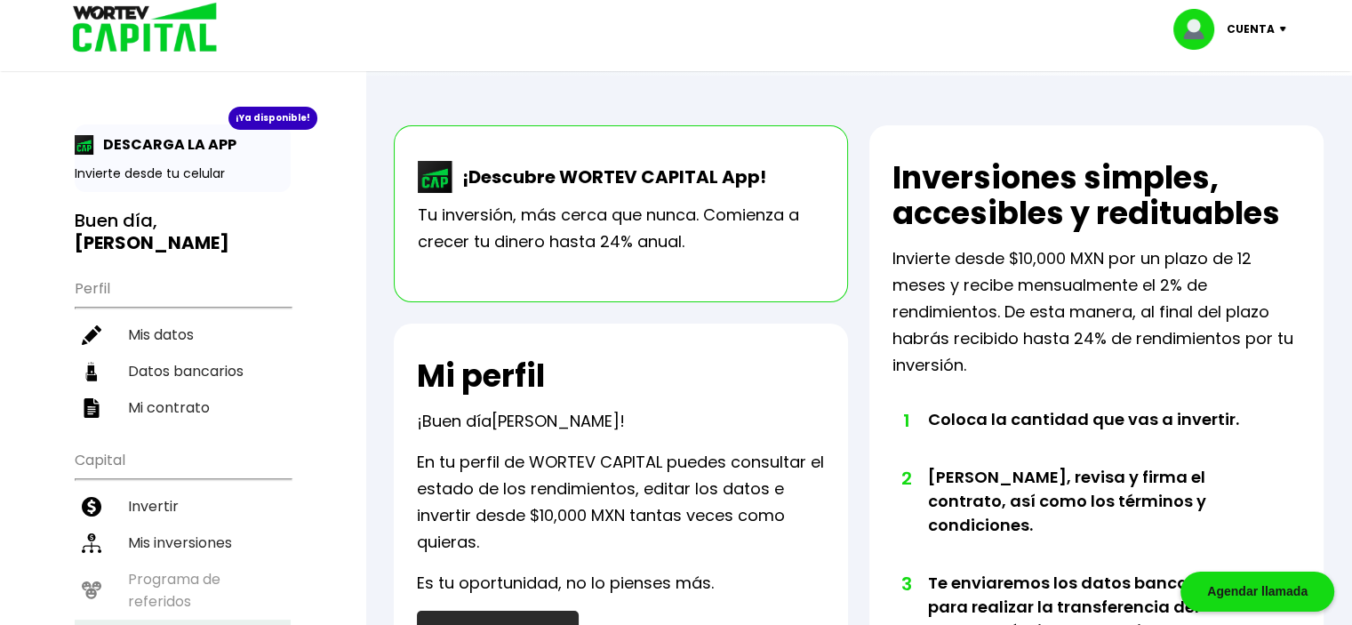
select select "1"
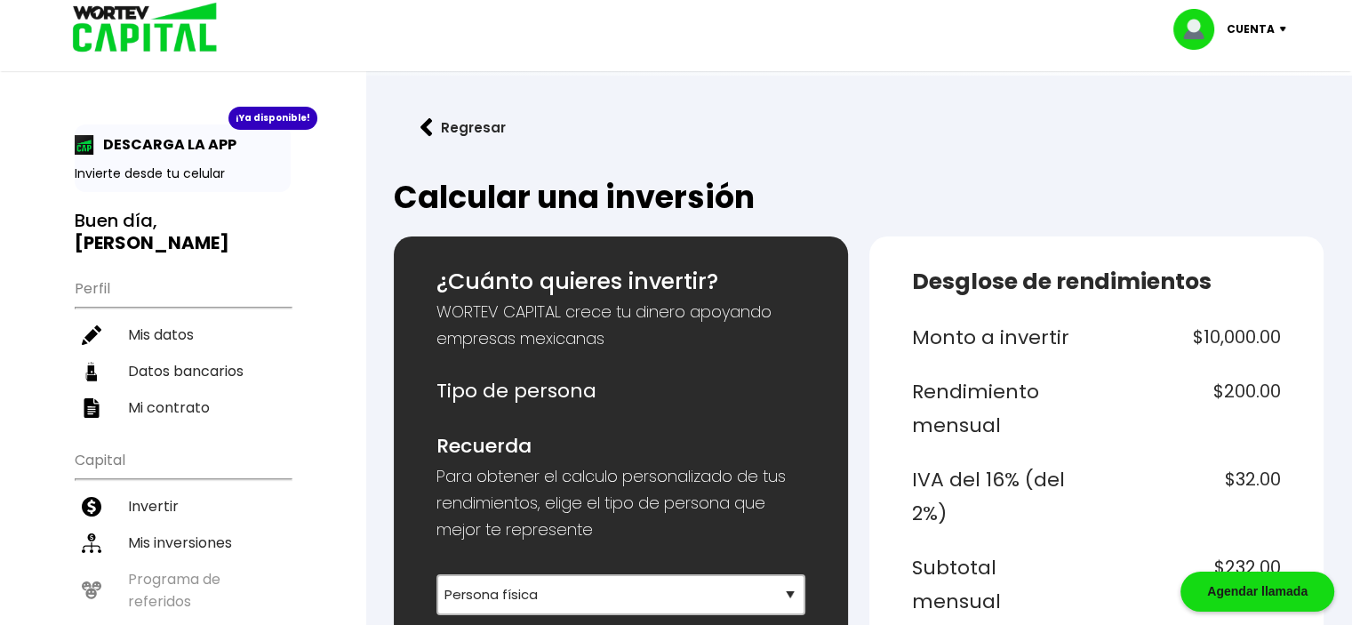
scroll to position [118, 0]
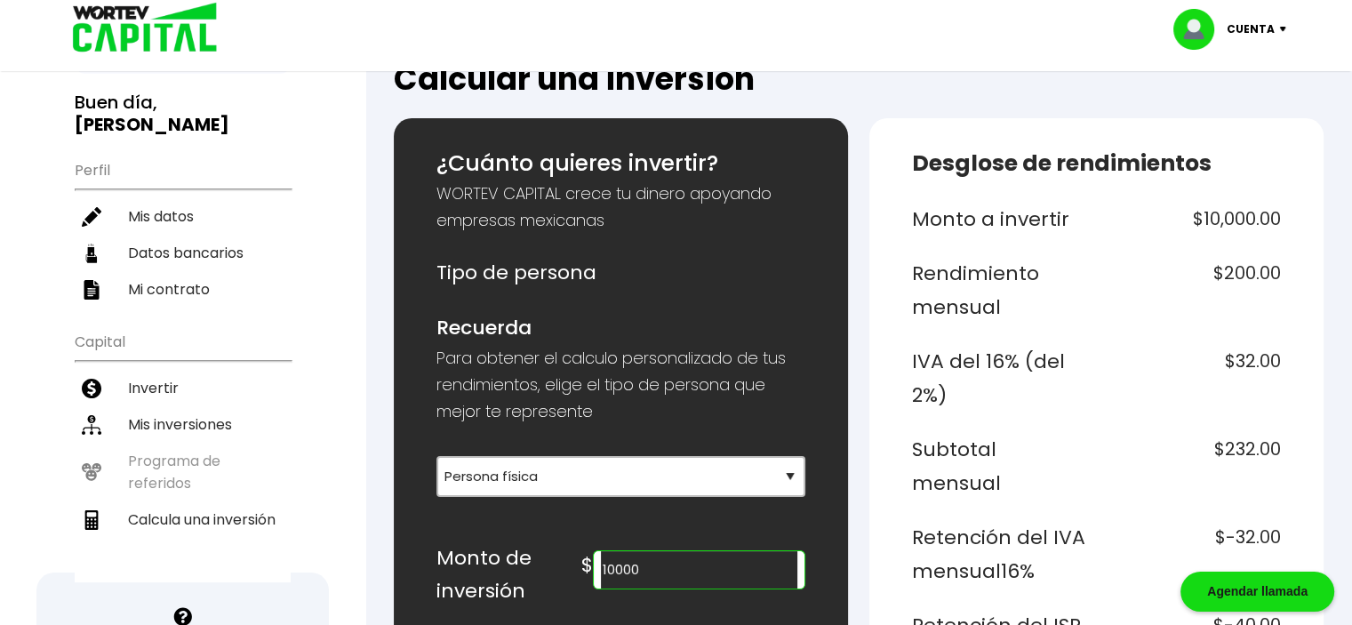
click at [662, 562] on input "10000" at bounding box center [699, 569] width 196 height 37
click at [1128, 368] on h6 "$320.00" at bounding box center [1192, 378] width 178 height 67
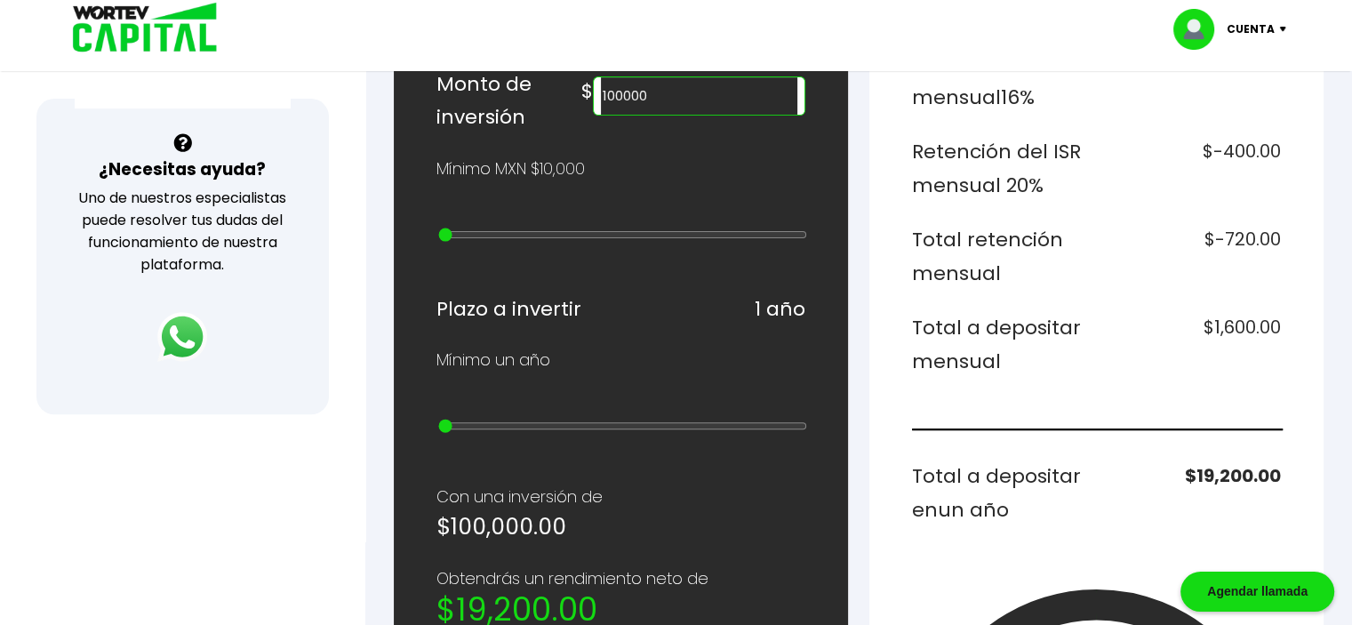
scroll to position [474, 0]
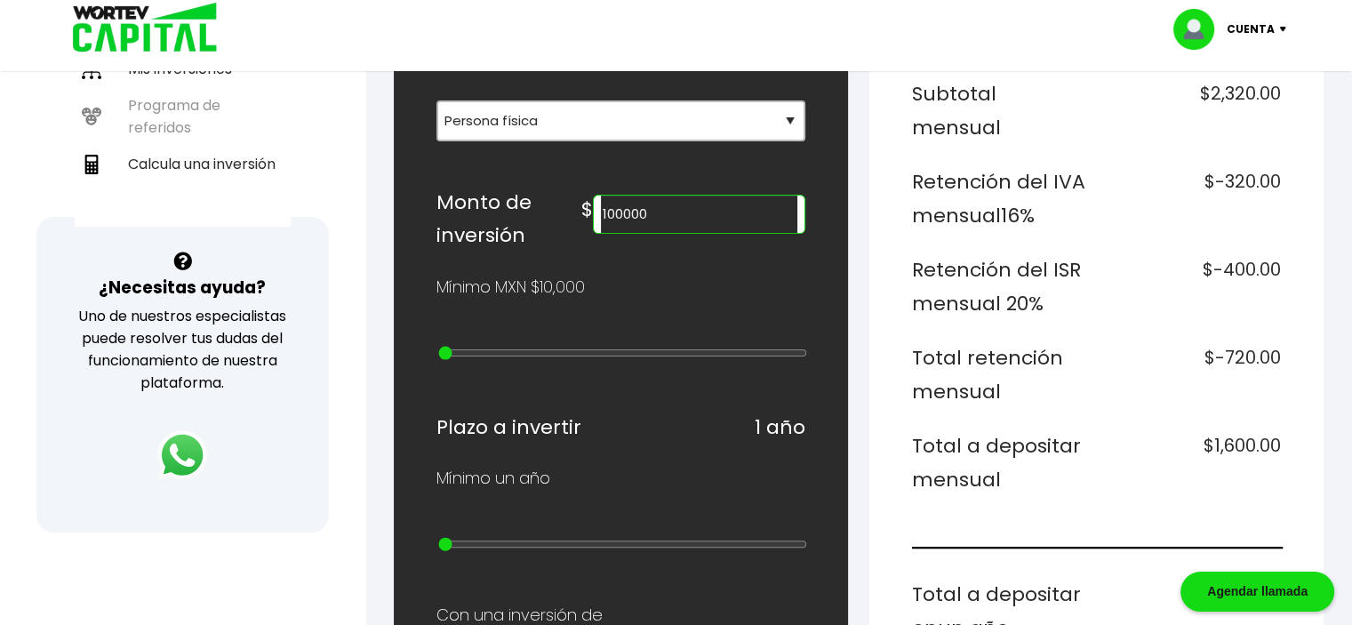
drag, startPoint x: 699, startPoint y: 207, endPoint x: 445, endPoint y: 180, distance: 255.6
click at [445, 186] on div "Monto de inversión $ 100000" at bounding box center [620, 219] width 369 height 67
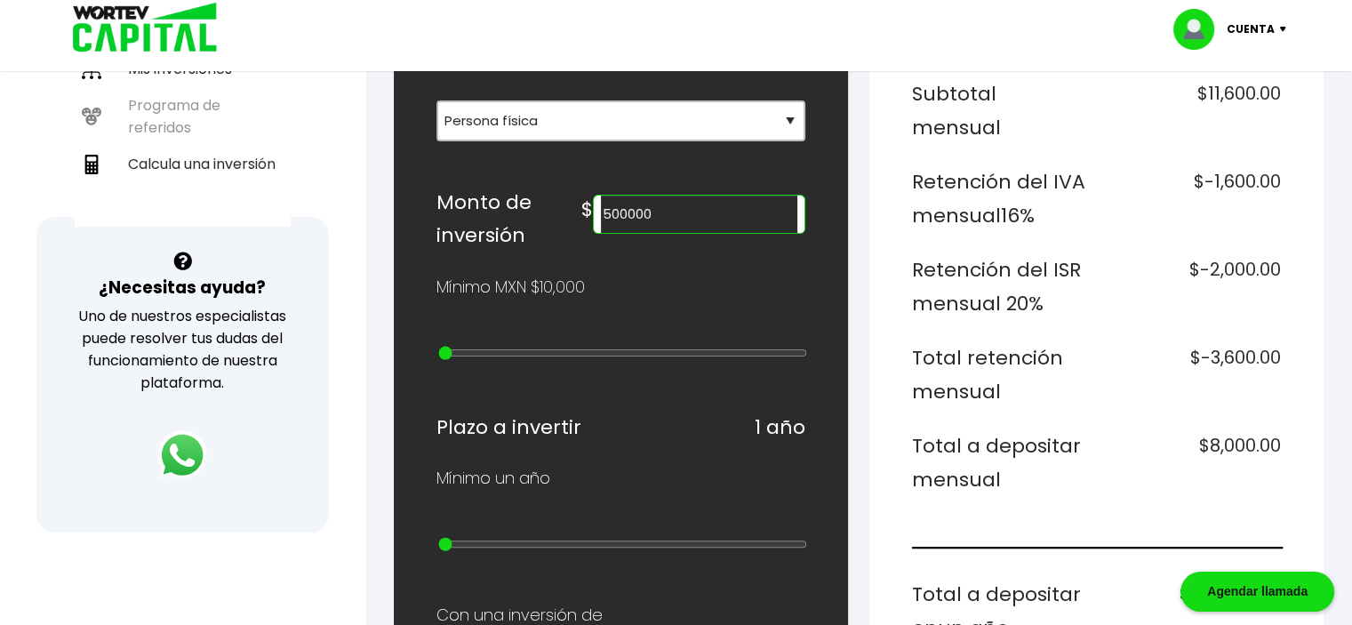
drag, startPoint x: 714, startPoint y: 206, endPoint x: 498, endPoint y: 188, distance: 216.8
click at [498, 188] on div "Monto de inversión $ 500000" at bounding box center [620, 219] width 369 height 67
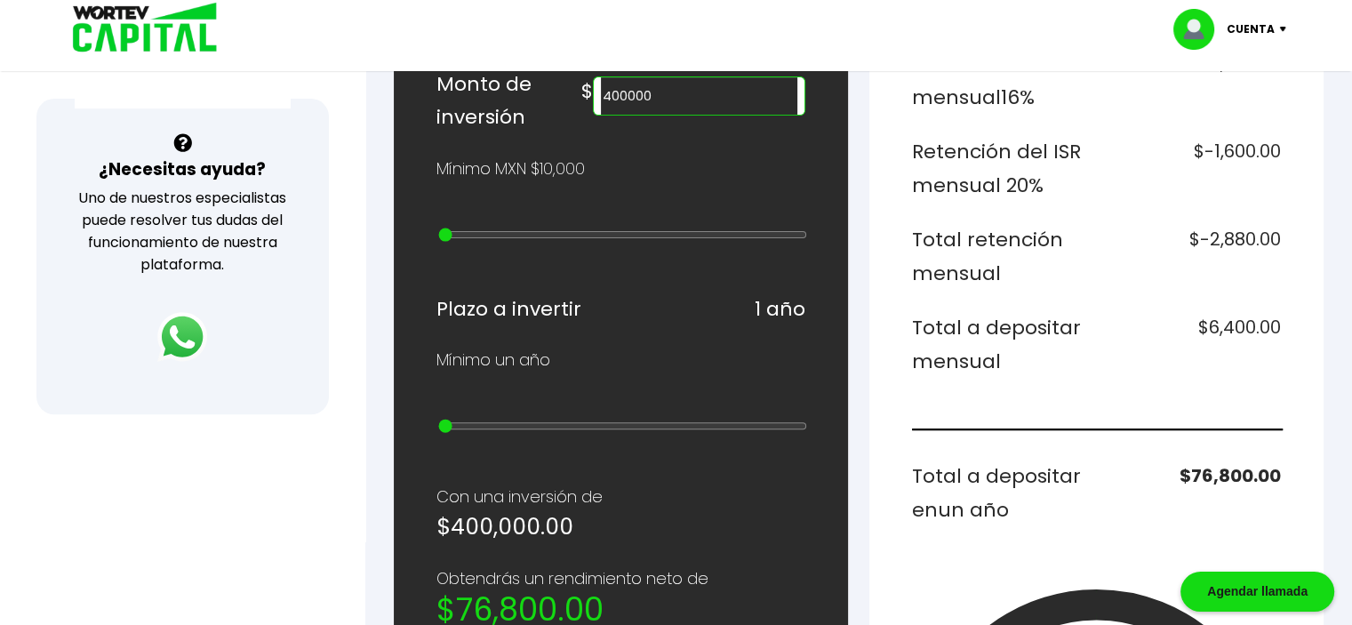
scroll to position [236, 0]
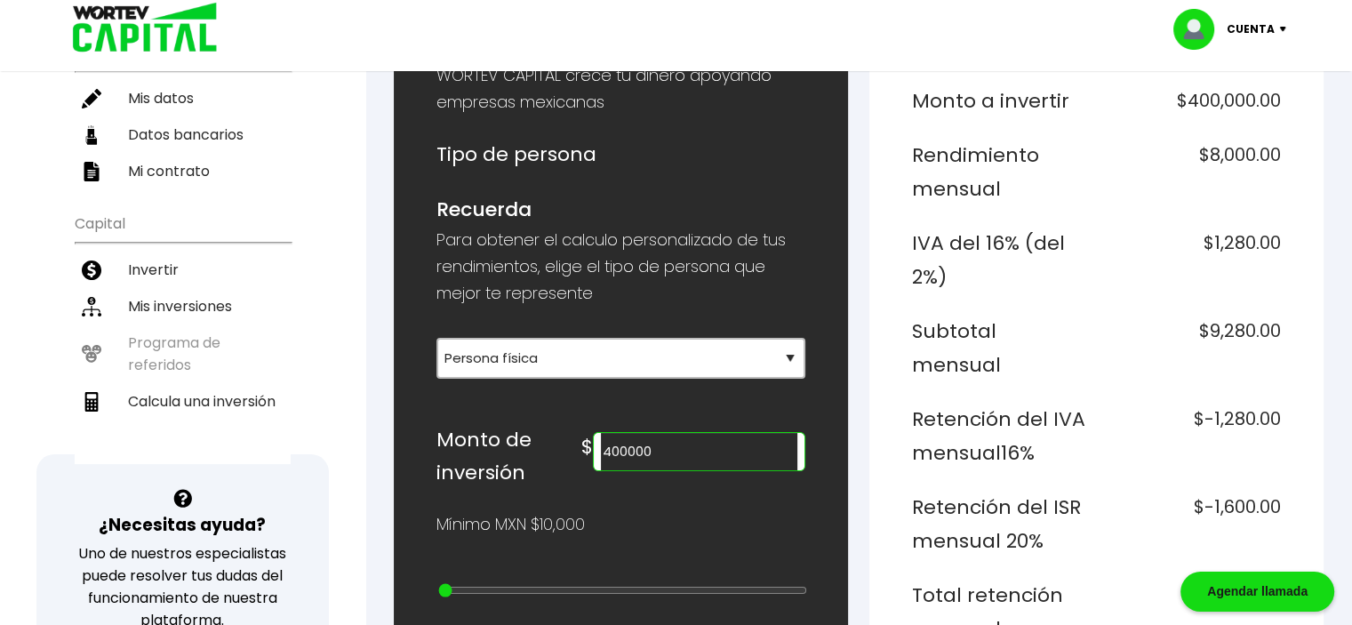
drag, startPoint x: 705, startPoint y: 449, endPoint x: 568, endPoint y: 436, distance: 137.4
click at [568, 436] on div "Monto de inversión $ 400000" at bounding box center [620, 456] width 369 height 67
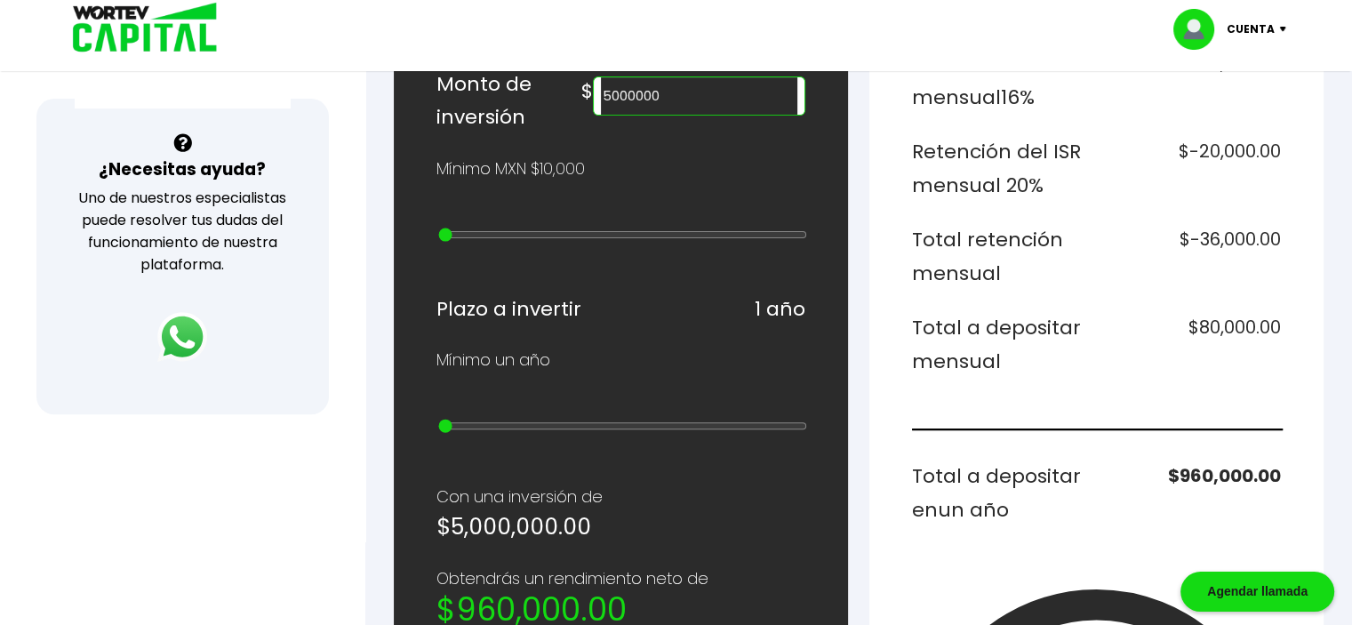
scroll to position [474, 0]
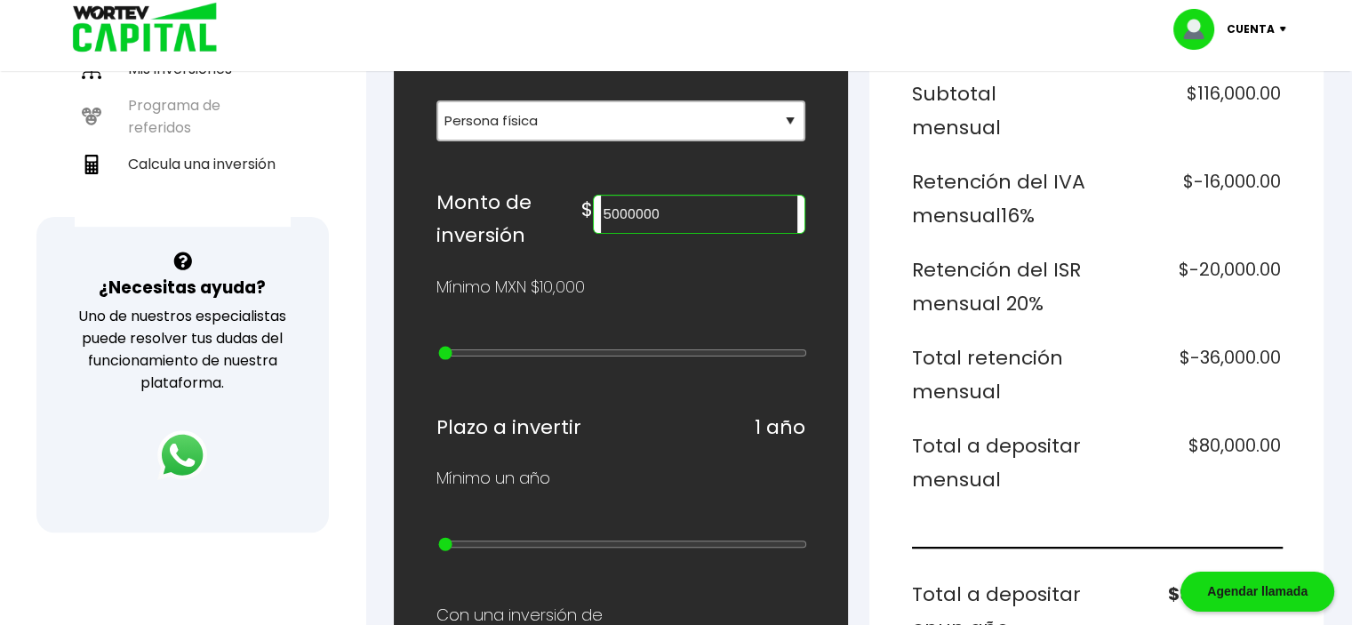
type input "5000000"
drag, startPoint x: 715, startPoint y: 204, endPoint x: 276, endPoint y: 248, distance: 440.3
click at [377, 248] on div "Regresar Calcular una inversión ¿Cuánto quieres invertir? WORTEV CAPITAL crece …" at bounding box center [858, 489] width 987 height 1774
type input "10000"
click at [1000, 341] on h6 "Total retención mensual" at bounding box center [1001, 374] width 178 height 67
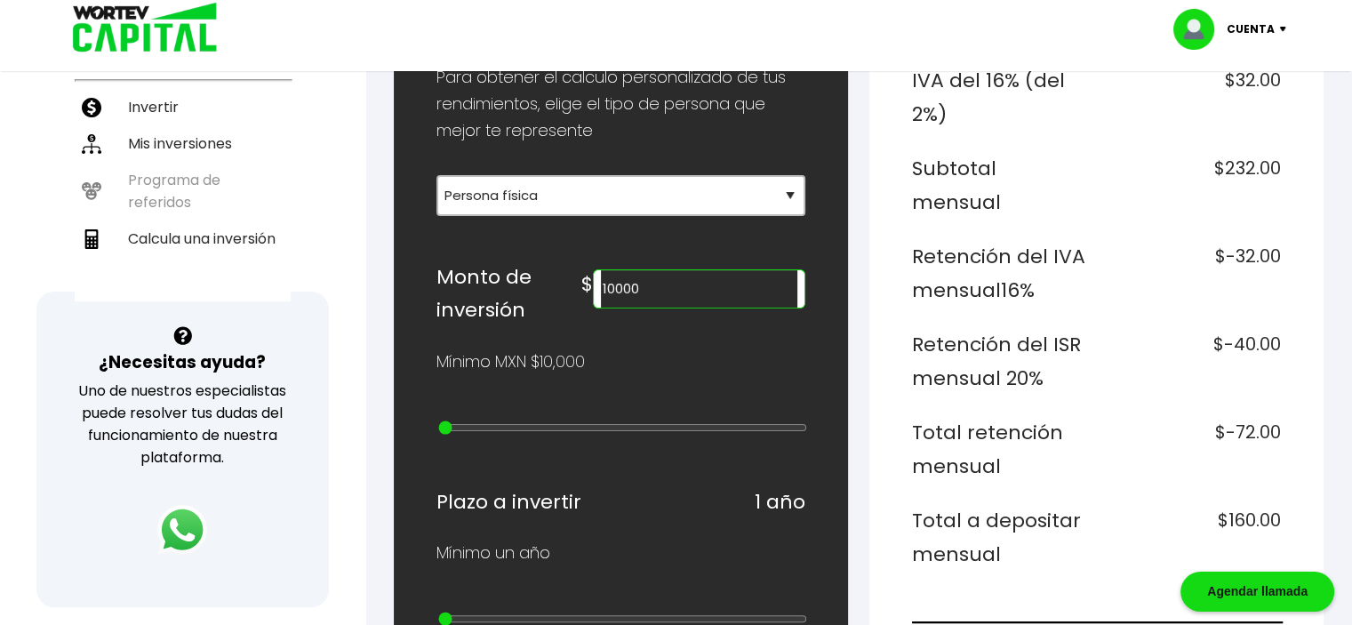
scroll to position [44, 0]
